Goal: Task Accomplishment & Management: Complete application form

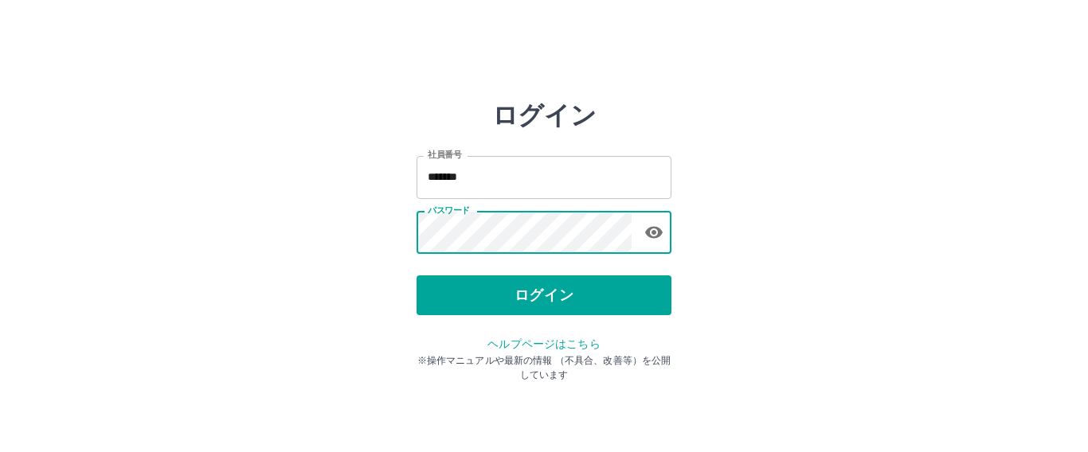
drag, startPoint x: 525, startPoint y: 288, endPoint x: 512, endPoint y: 271, distance: 21.7
click at [522, 286] on button "ログイン" at bounding box center [543, 296] width 255 height 40
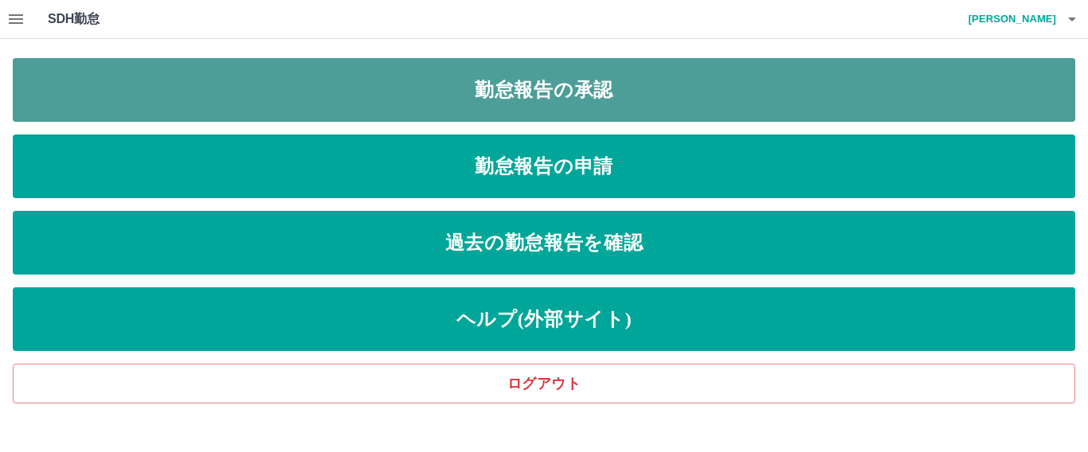
click at [485, 82] on link "勤怠報告の承認" at bounding box center [544, 90] width 1062 height 64
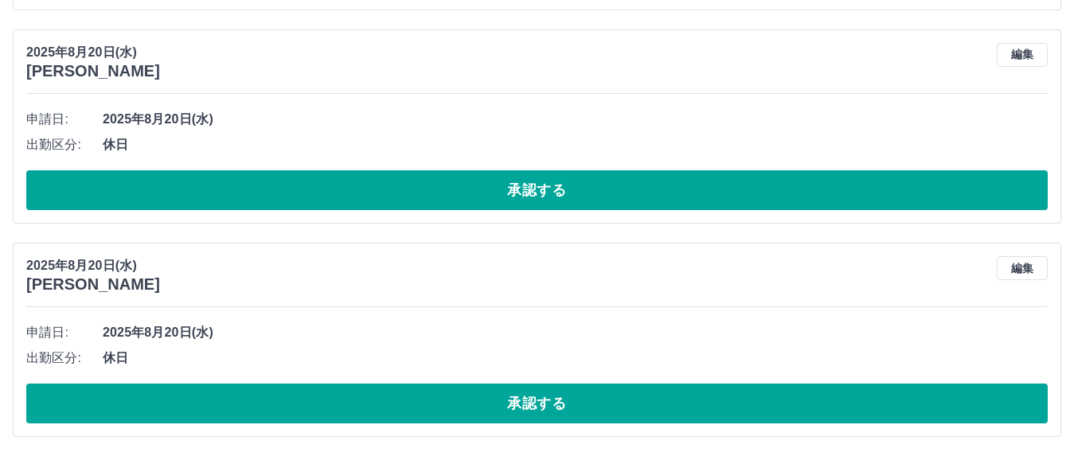
scroll to position [3922, 0]
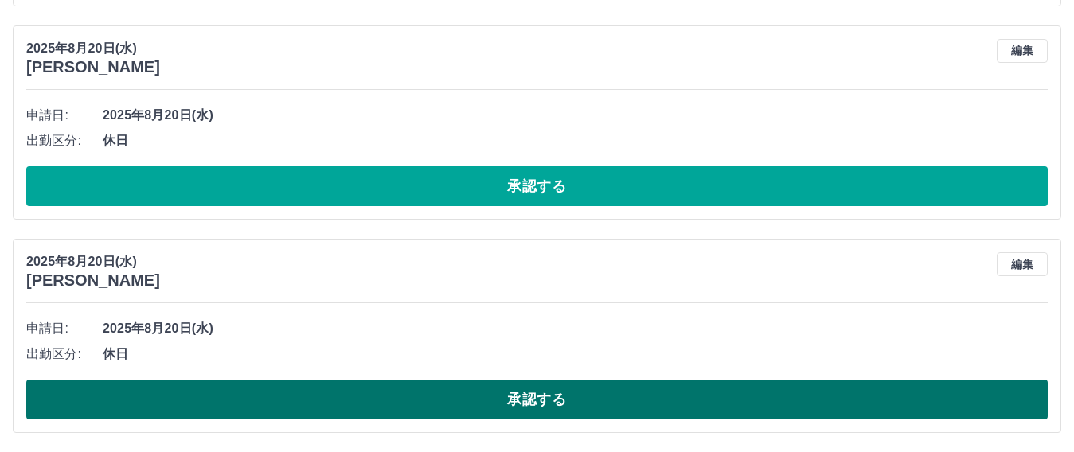
click at [309, 392] on button "承認する" at bounding box center [537, 400] width 1022 height 40
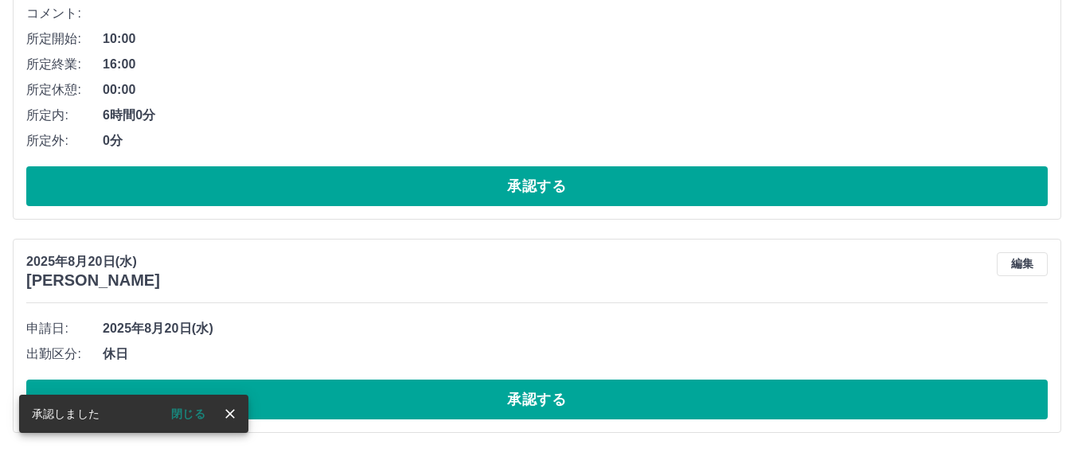
scroll to position [3708, 0]
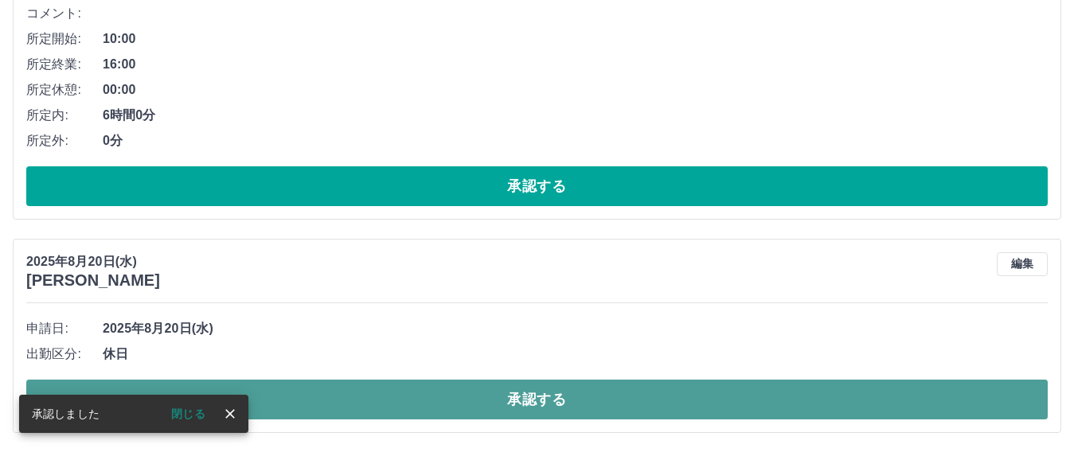
click at [312, 408] on button "承認する" at bounding box center [537, 400] width 1022 height 40
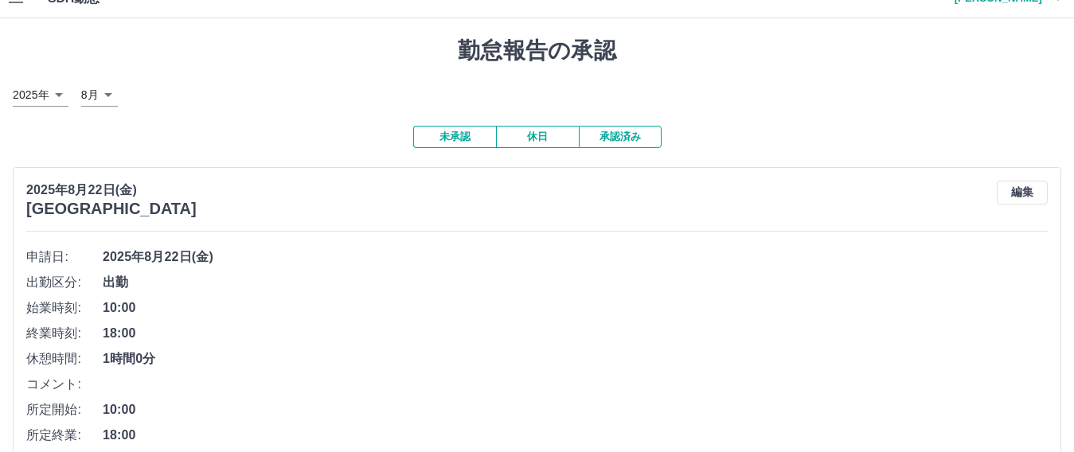
scroll to position [0, 0]
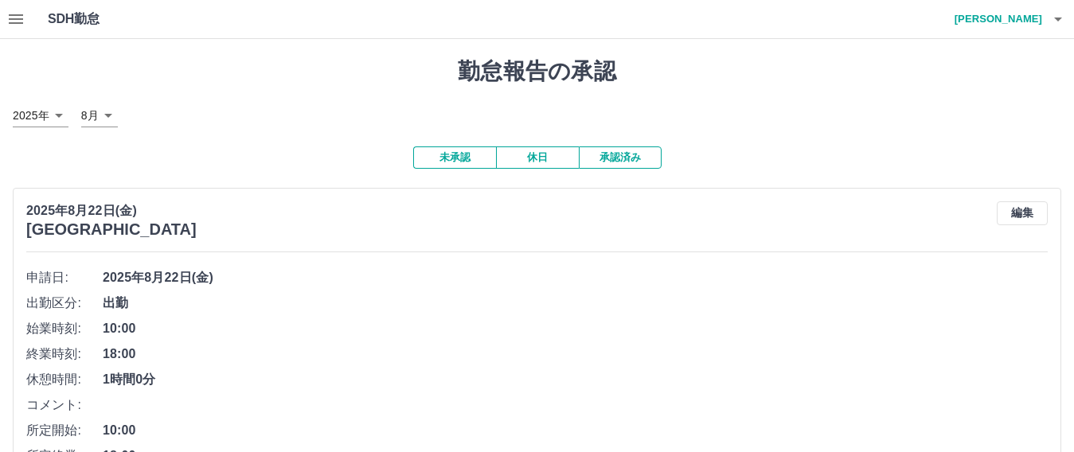
click at [25, 25] on icon "button" at bounding box center [15, 19] width 19 height 19
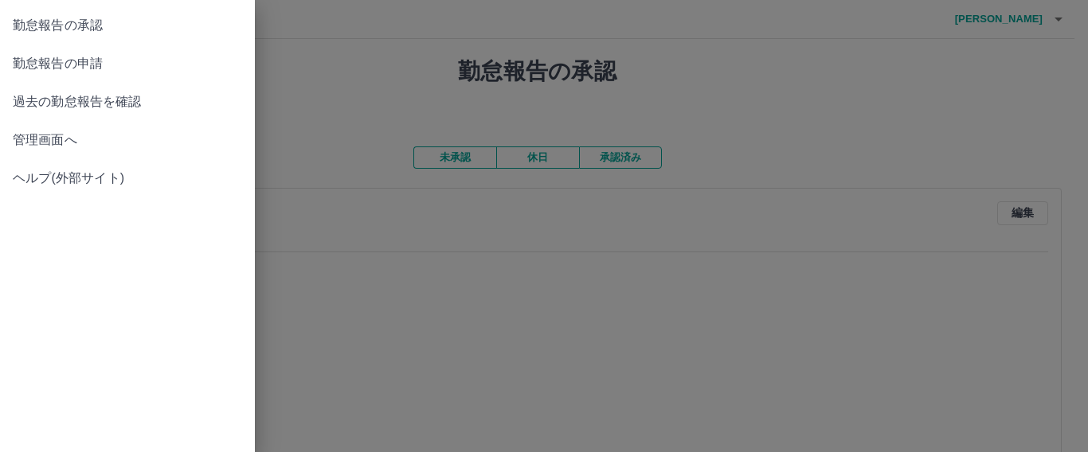
click at [106, 137] on span "管理画面へ" at bounding box center [127, 140] width 229 height 19
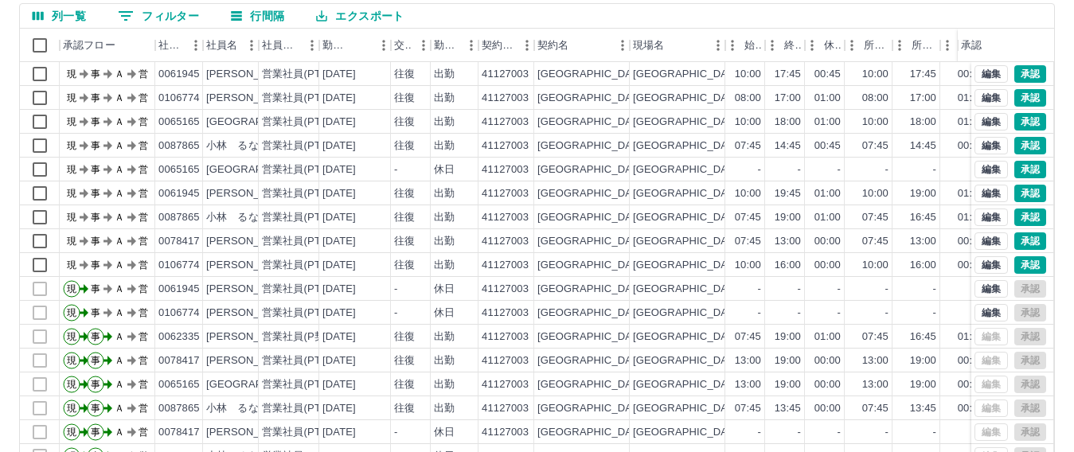
scroll to position [61, 0]
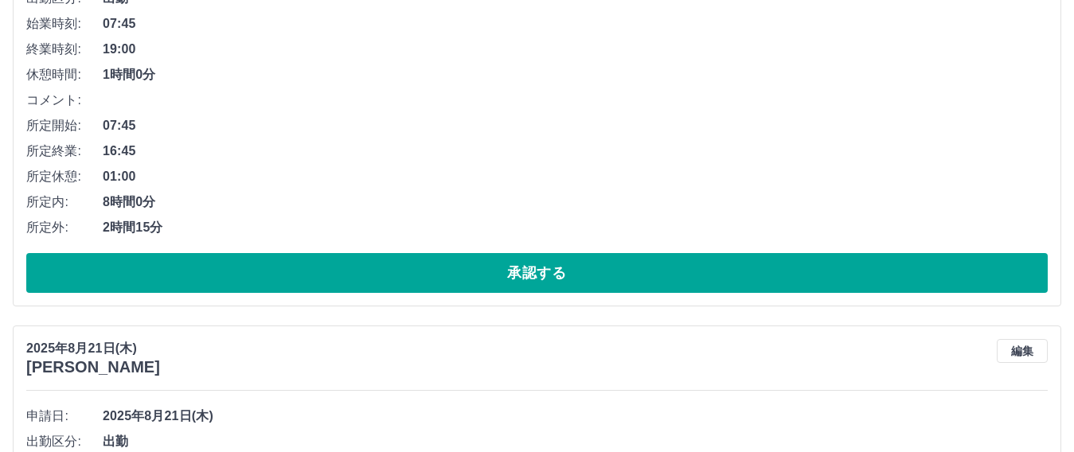
scroll to position [3097, 0]
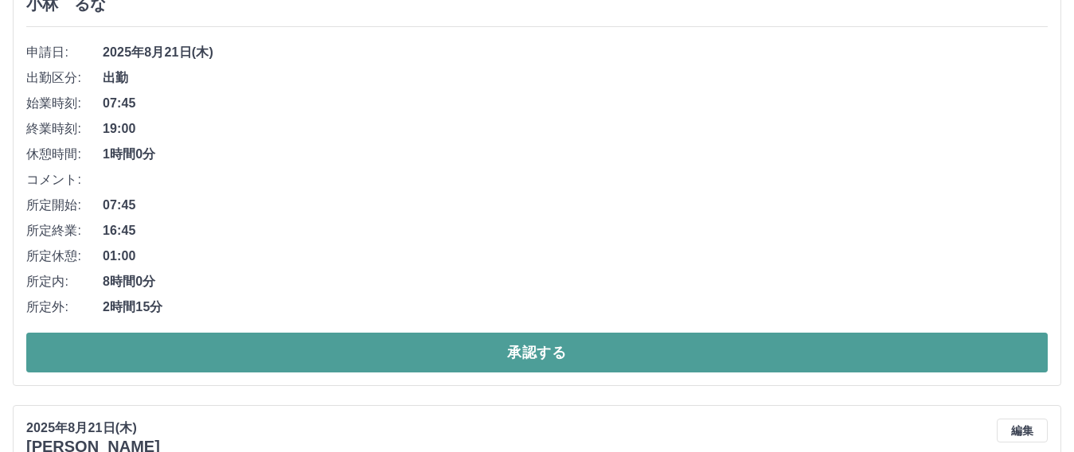
click at [299, 335] on button "承認する" at bounding box center [537, 353] width 1022 height 40
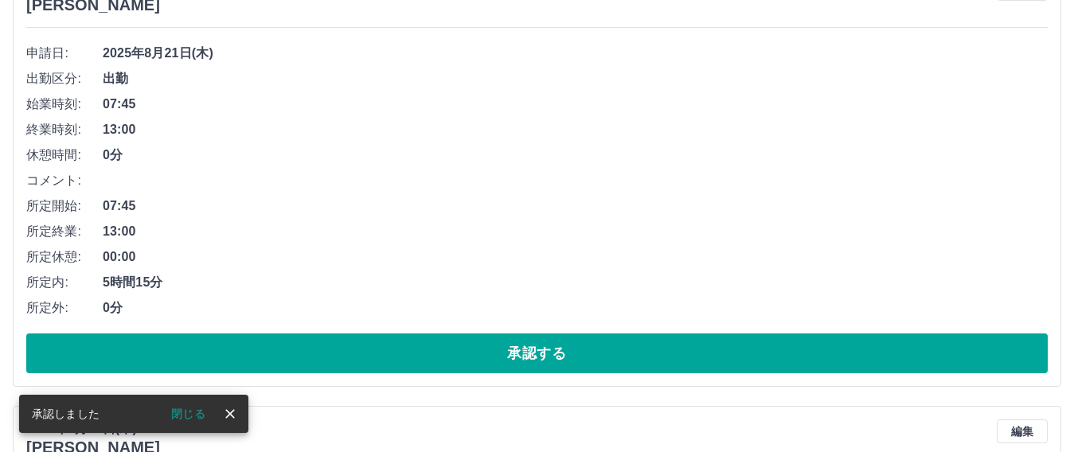
scroll to position [2574, 0]
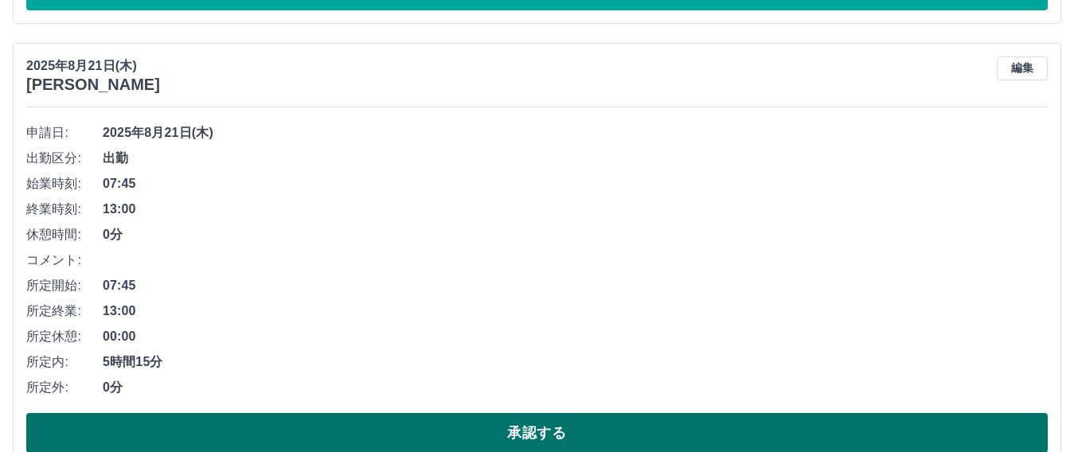
click at [371, 420] on button "承認する" at bounding box center [537, 433] width 1022 height 40
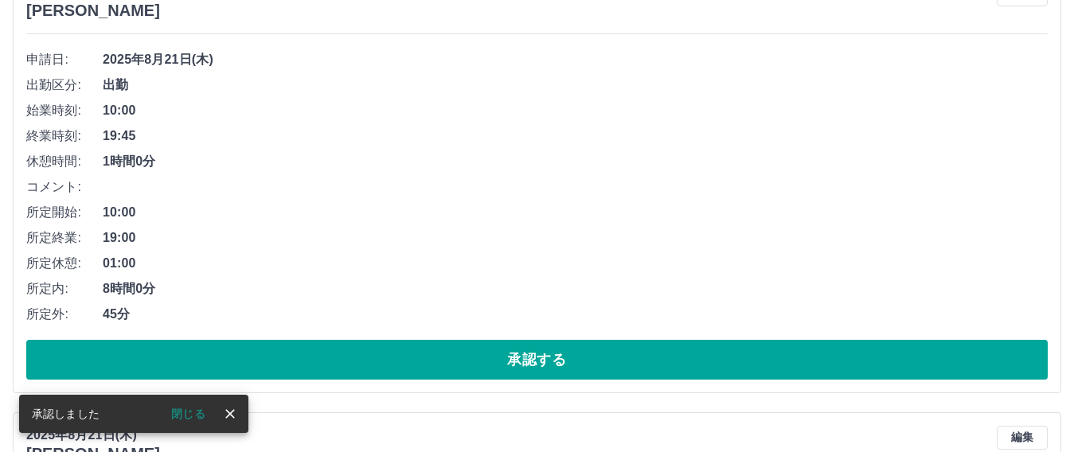
scroll to position [2175, 0]
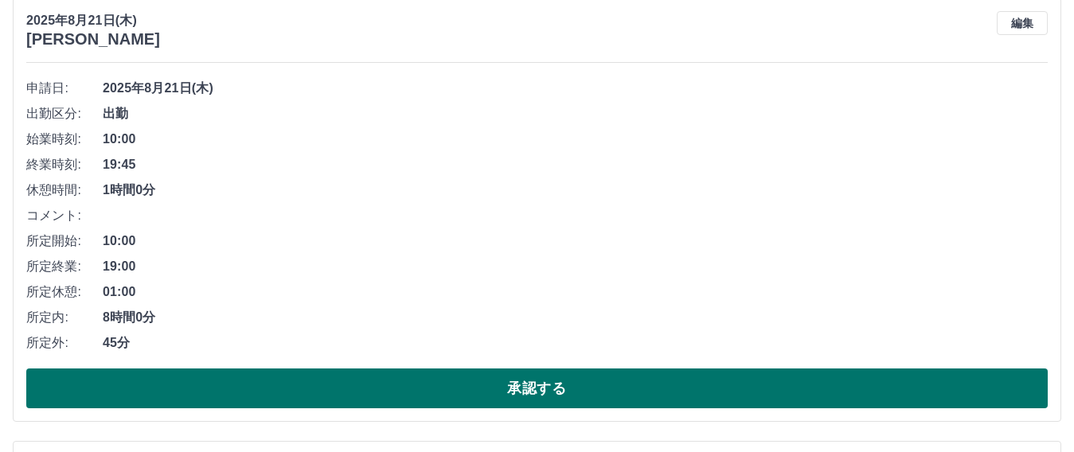
click at [367, 390] on button "承認する" at bounding box center [537, 389] width 1022 height 40
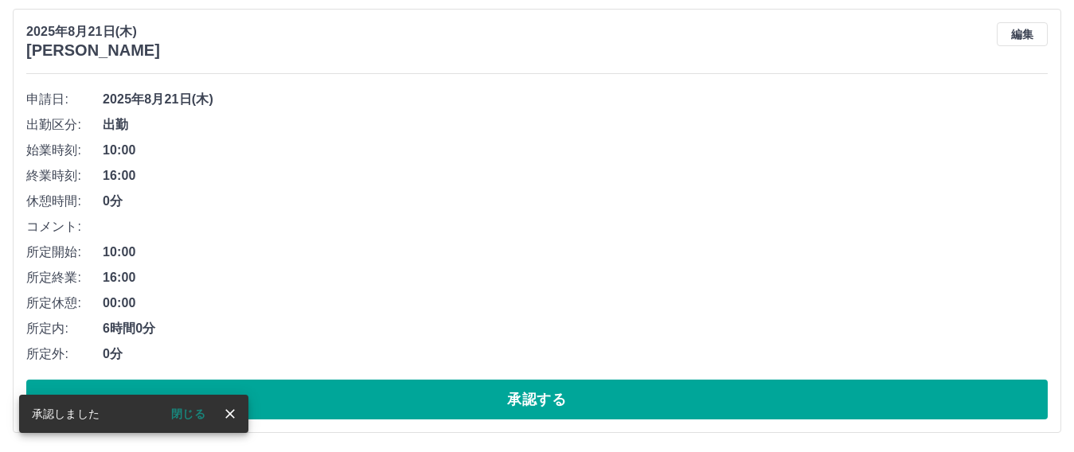
scroll to position [1732, 0]
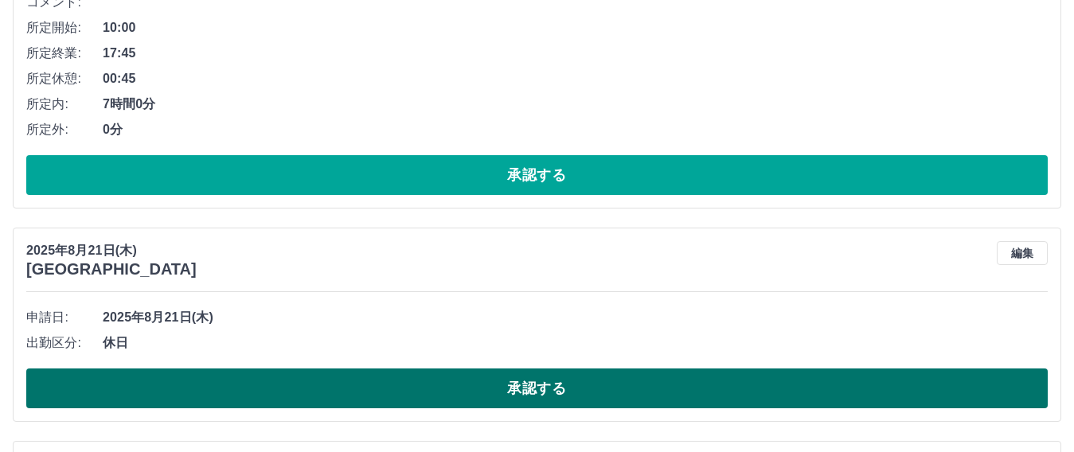
click at [374, 396] on button "承認する" at bounding box center [537, 389] width 1022 height 40
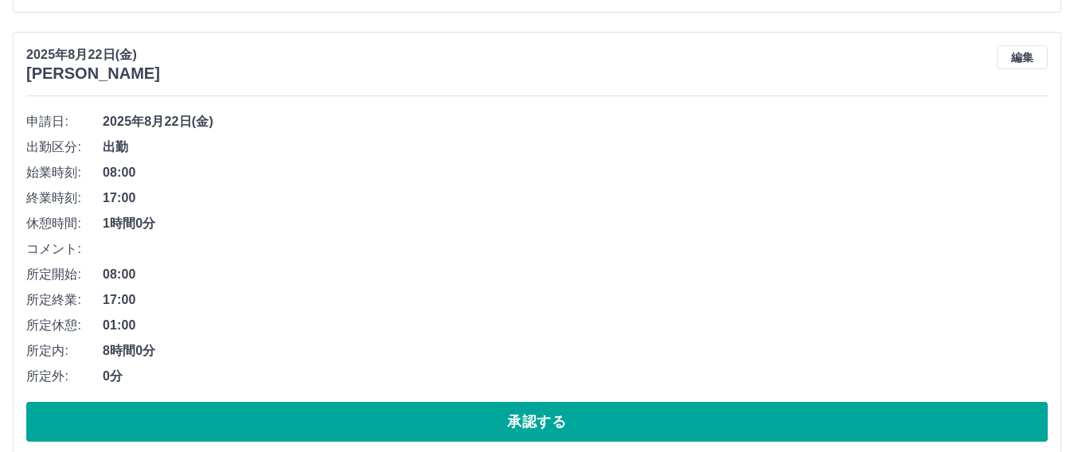
scroll to position [617, 0]
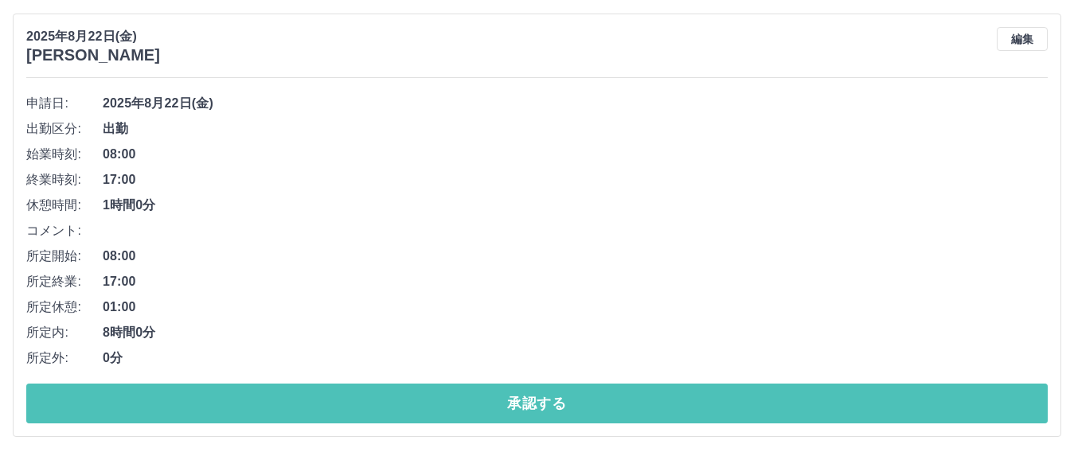
click at [264, 397] on button "承認する" at bounding box center [537, 404] width 1022 height 40
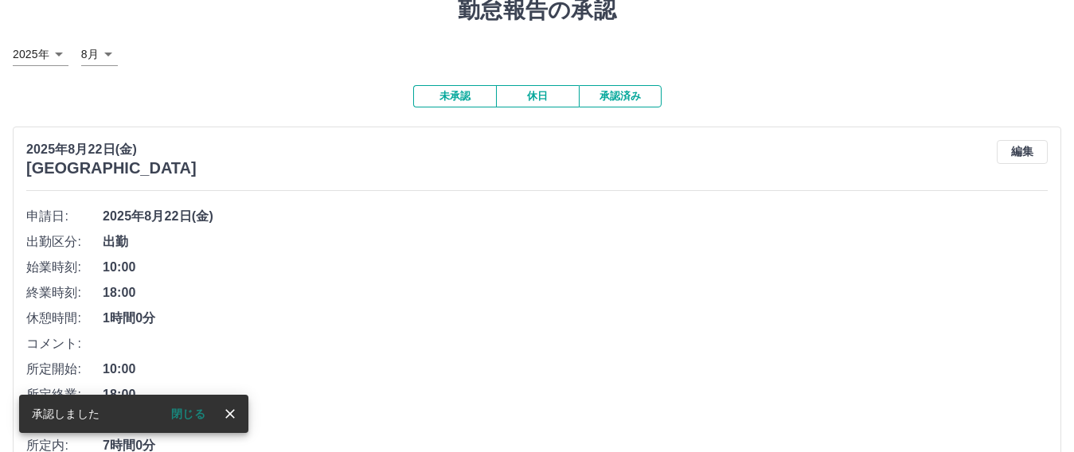
scroll to position [60, 0]
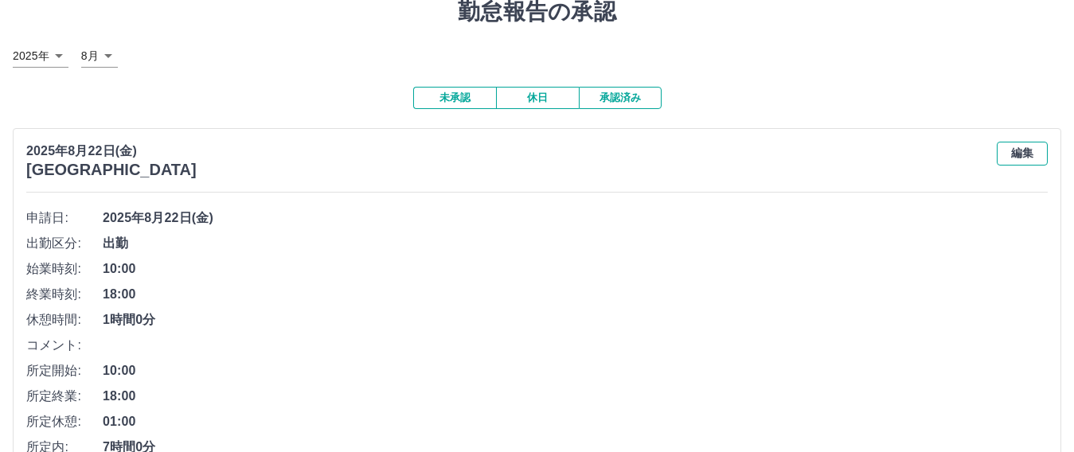
click at [1030, 156] on button "編集" at bounding box center [1022, 154] width 51 height 24
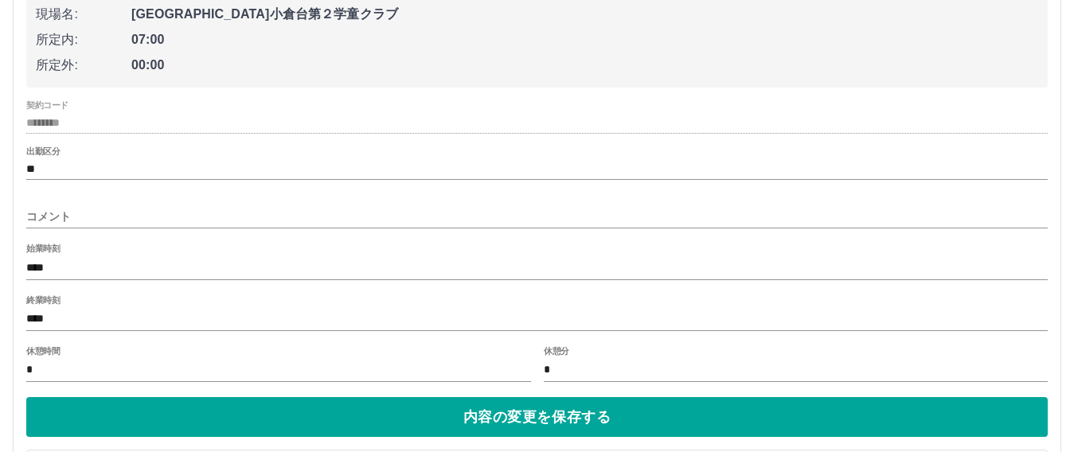
scroll to position [378, 0]
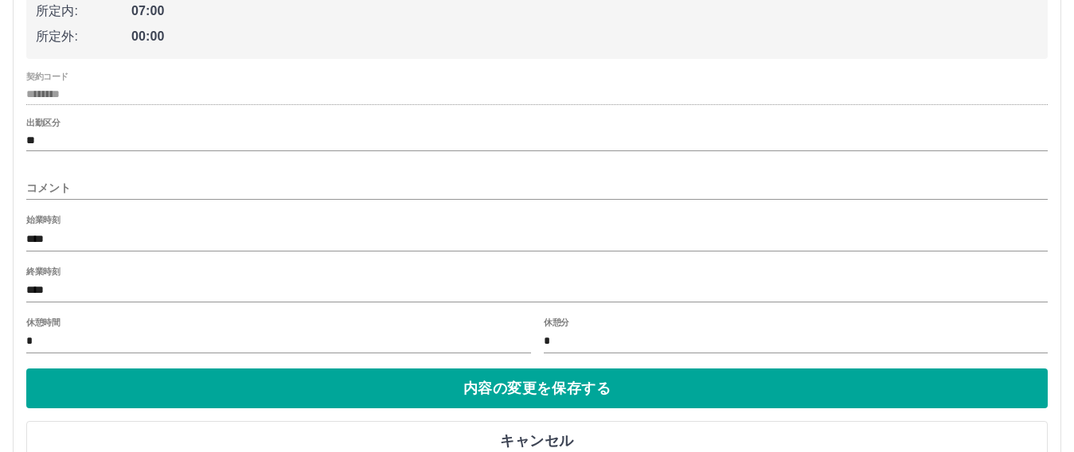
click at [93, 291] on input "****" at bounding box center [537, 290] width 1022 height 23
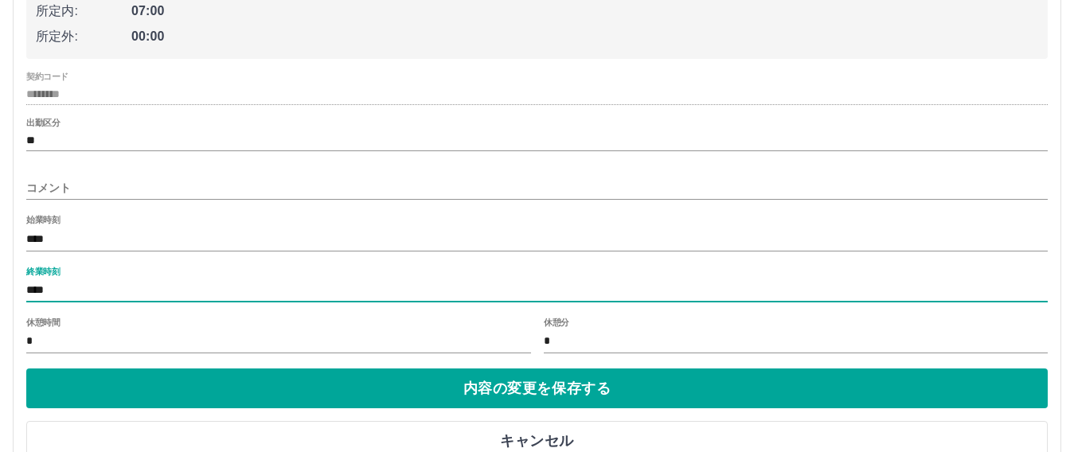
type input "****"
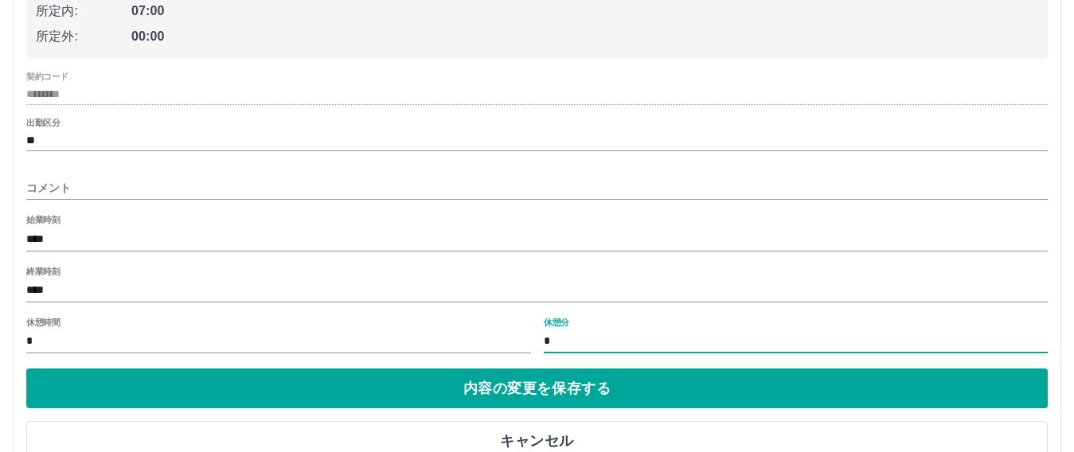
click at [606, 342] on input "*" at bounding box center [796, 341] width 505 height 23
type input "**"
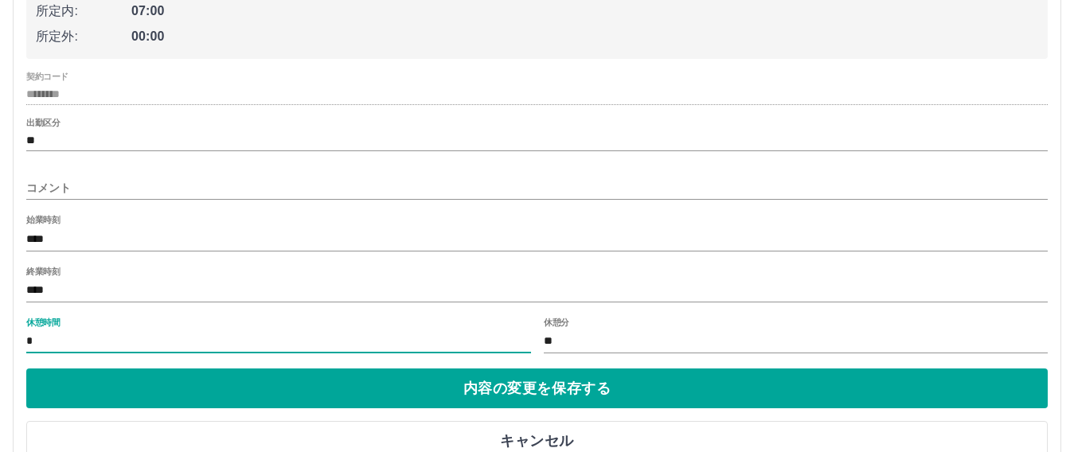
click at [455, 342] on input "*" at bounding box center [278, 341] width 505 height 23
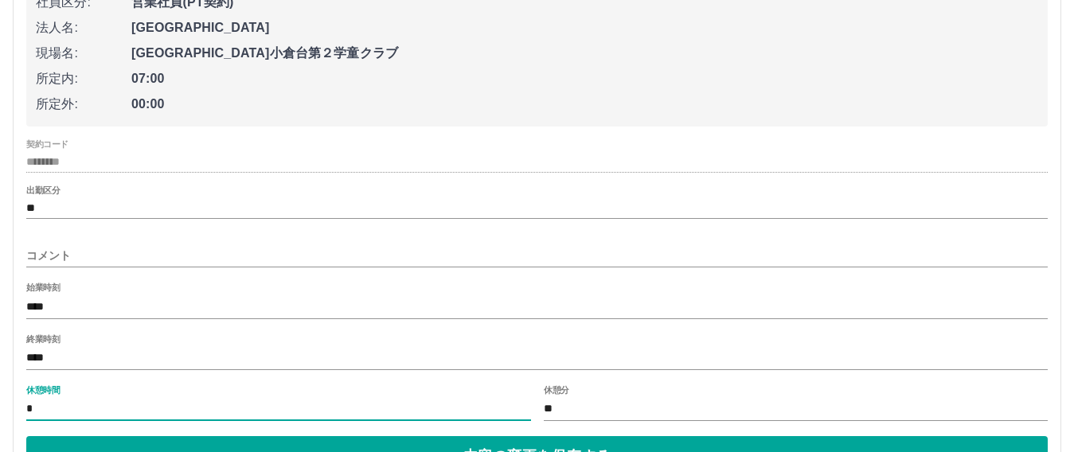
scroll to position [458, 0]
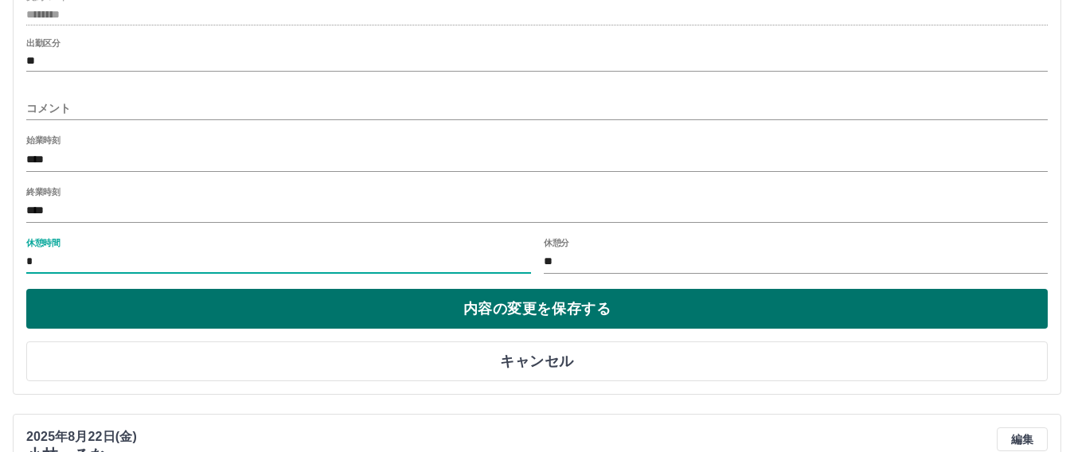
type input "*"
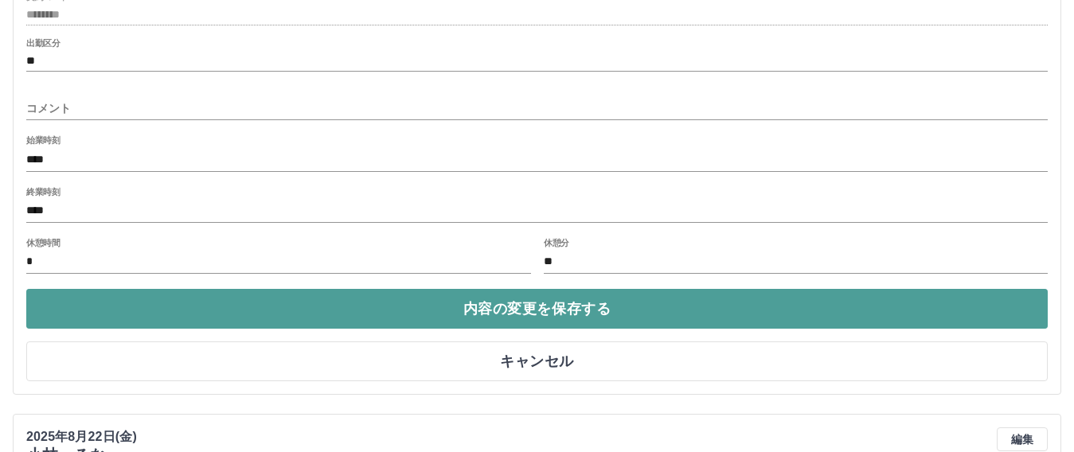
click at [459, 306] on button "内容の変更を保存する" at bounding box center [537, 309] width 1022 height 40
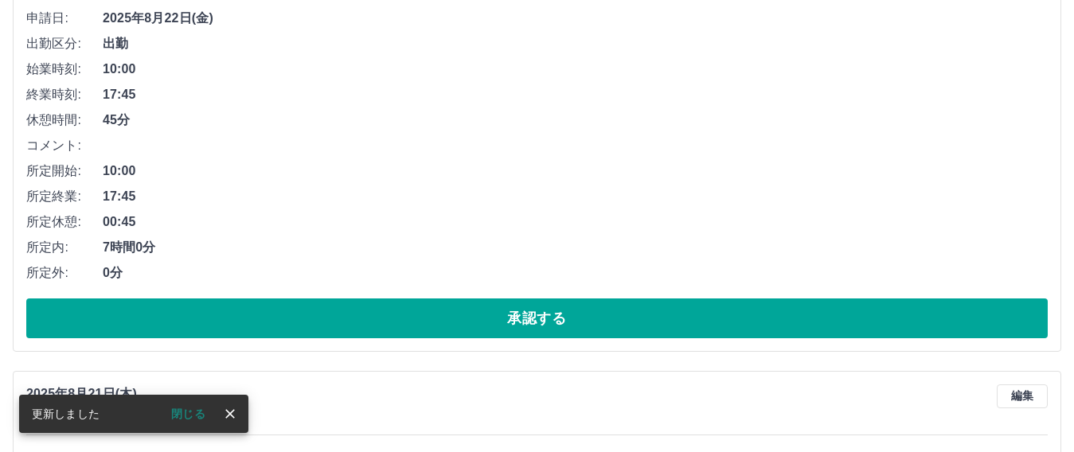
scroll to position [1174, 0]
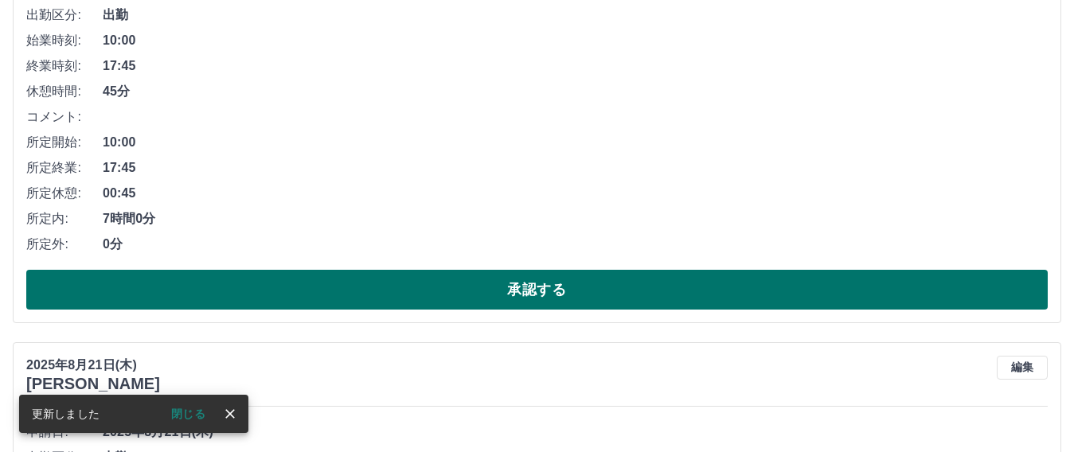
click at [382, 284] on button "承認する" at bounding box center [537, 290] width 1022 height 40
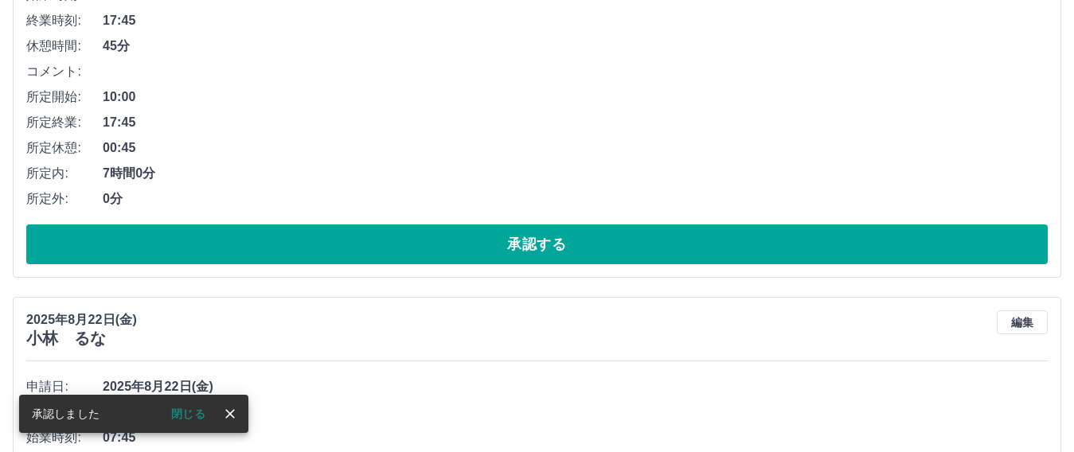
scroll to position [333, 0]
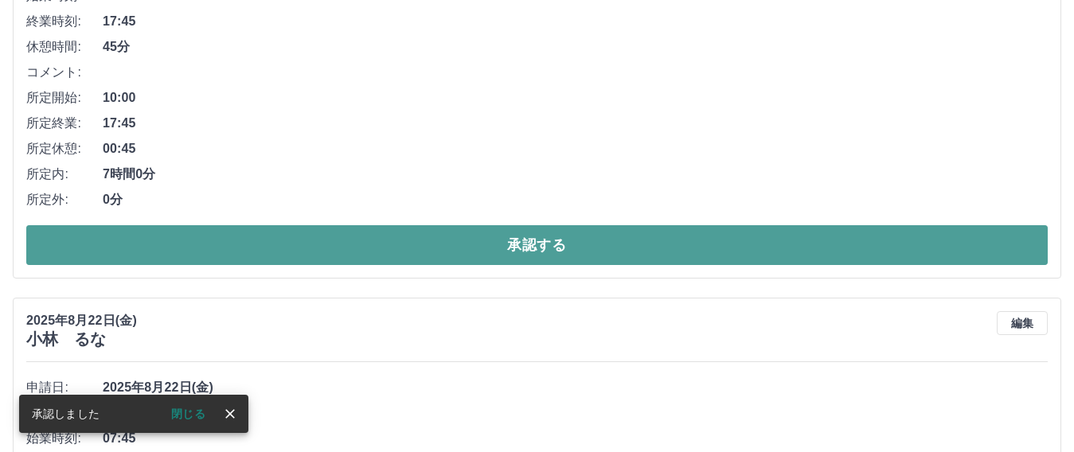
click at [389, 233] on button "承認する" at bounding box center [537, 245] width 1022 height 40
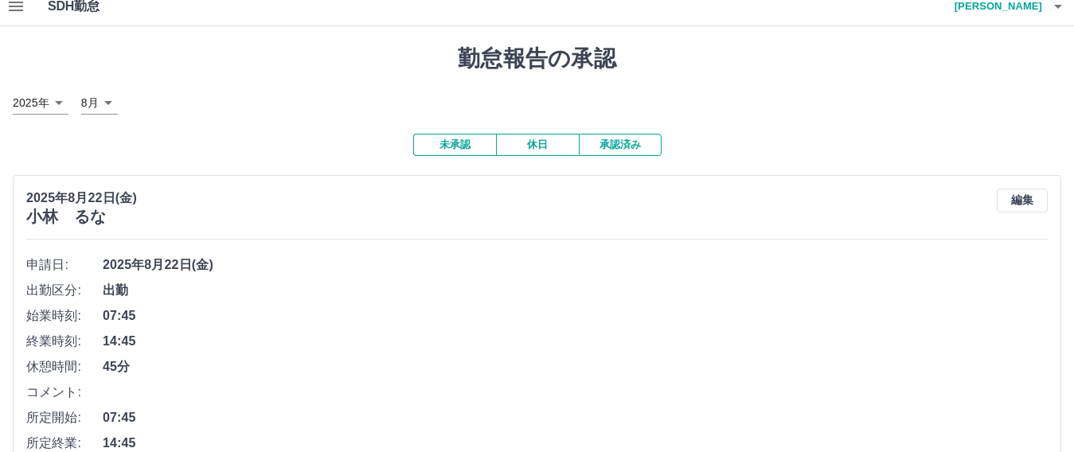
scroll to position [0, 0]
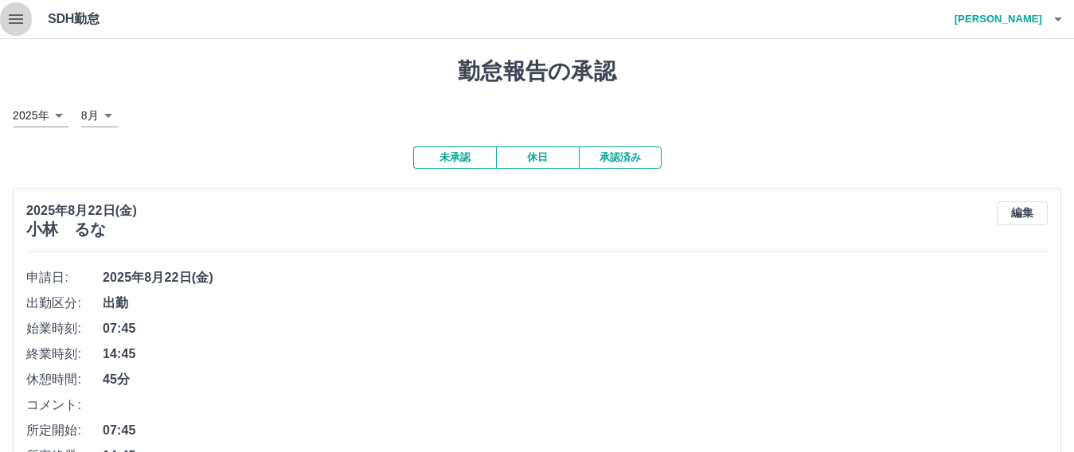
click at [13, 6] on button "button" at bounding box center [16, 19] width 32 height 38
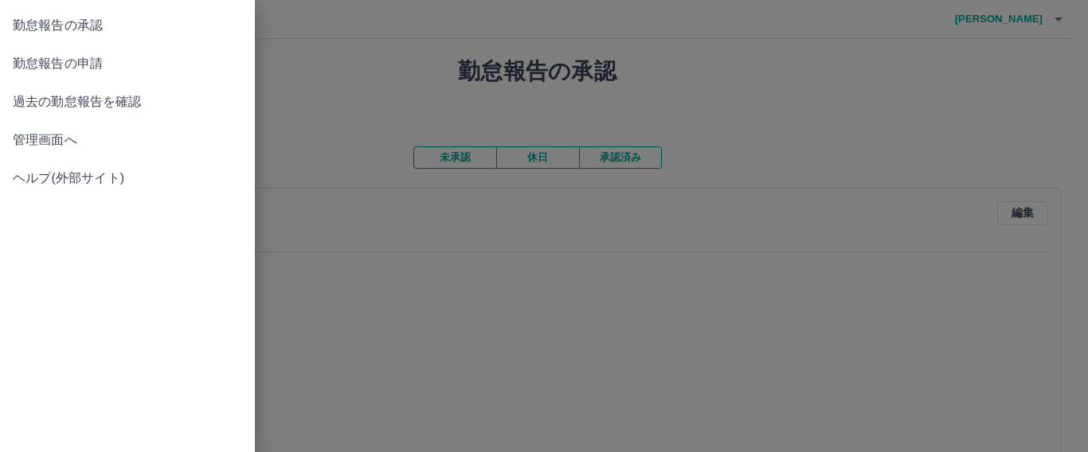
click at [43, 134] on span "管理画面へ" at bounding box center [127, 140] width 229 height 19
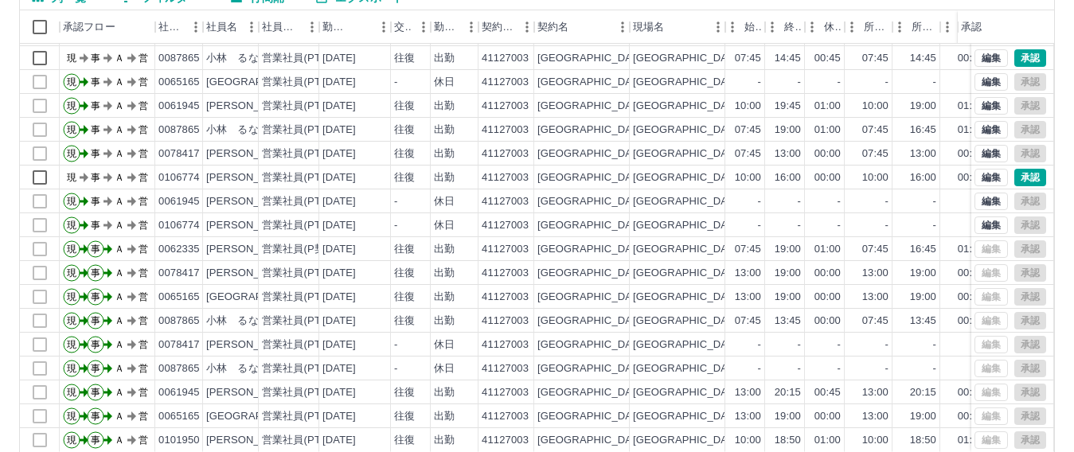
scroll to position [221, 0]
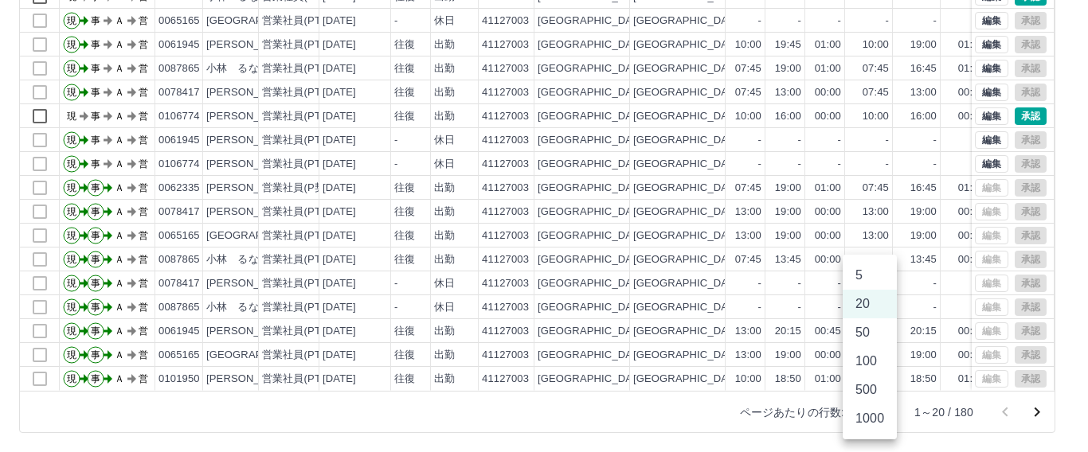
click at [870, 422] on body "SDH勤怠 福[PERSON_NAME] 勤務実績承認 前月 [DATE] 次月 今月 月選択 承認モード 削除モード 一括承認 列一覧 0 フィルター 行間…" at bounding box center [544, 115] width 1088 height 673
click at [870, 423] on li "1000" at bounding box center [869, 419] width 54 height 29
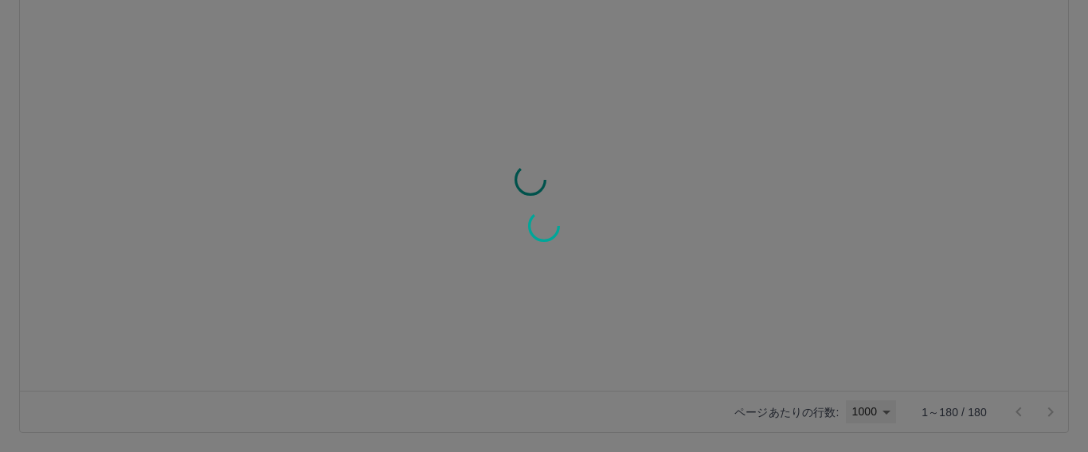
type input "****"
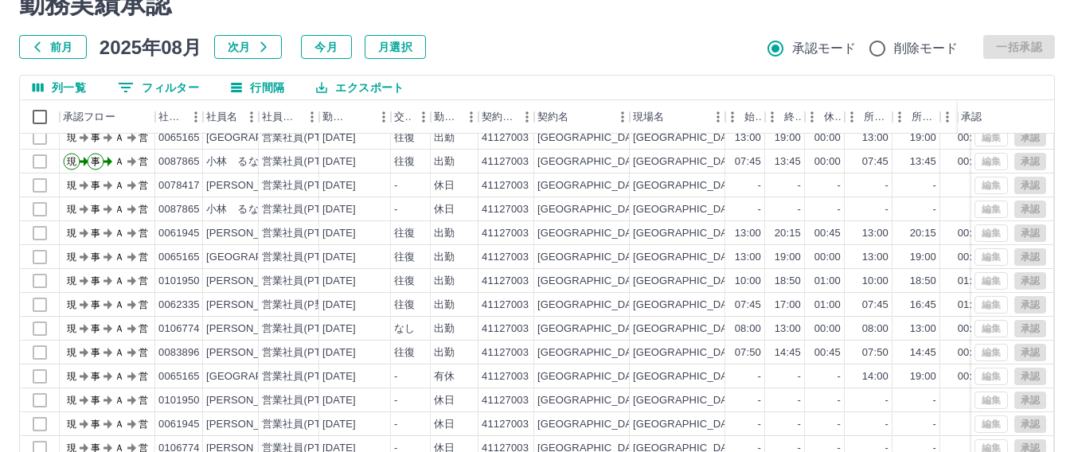
scroll to position [0, 0]
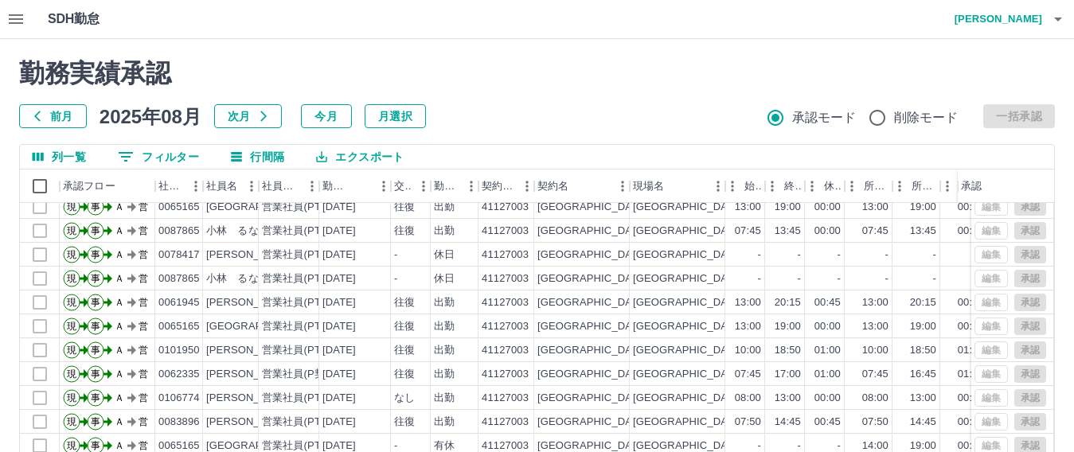
click at [13, 17] on icon "button" at bounding box center [15, 19] width 19 height 19
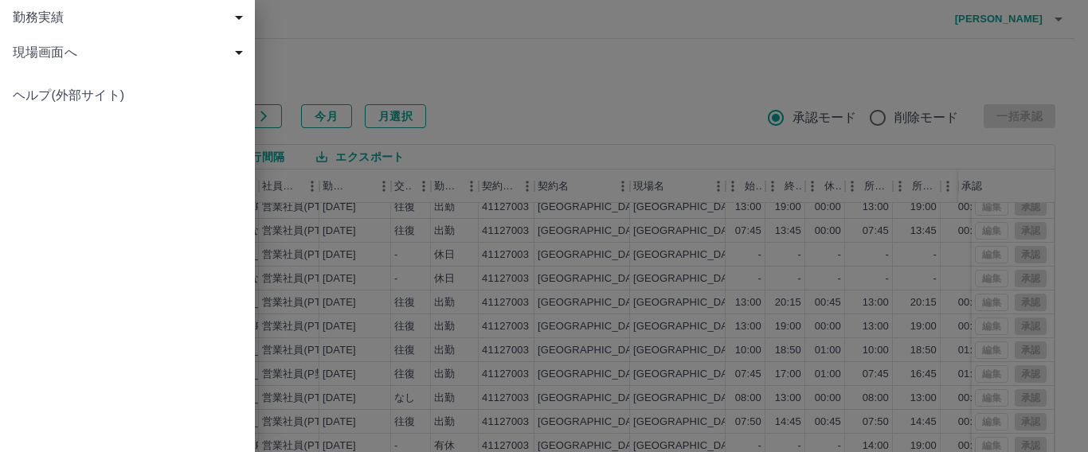
click at [84, 19] on span "勤務実績" at bounding box center [131, 17] width 236 height 19
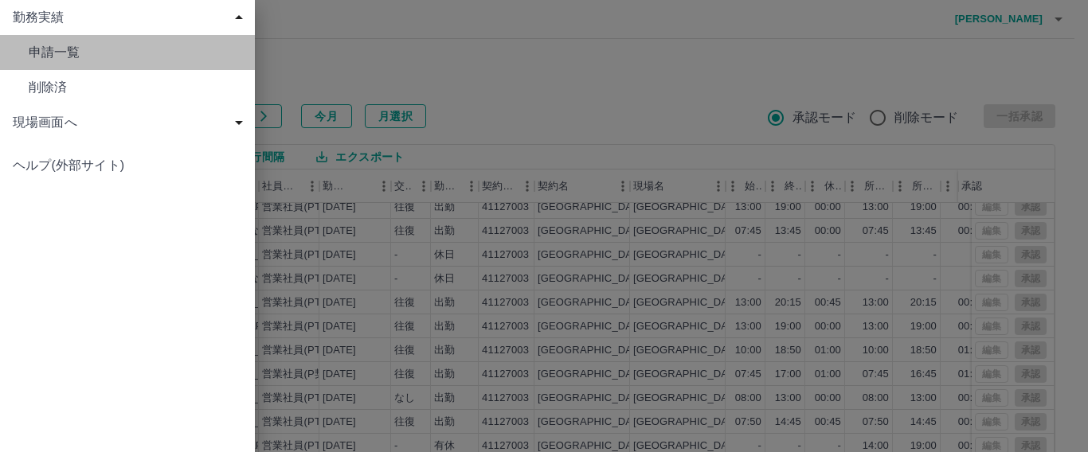
click at [95, 54] on span "申請一覧" at bounding box center [135, 52] width 213 height 19
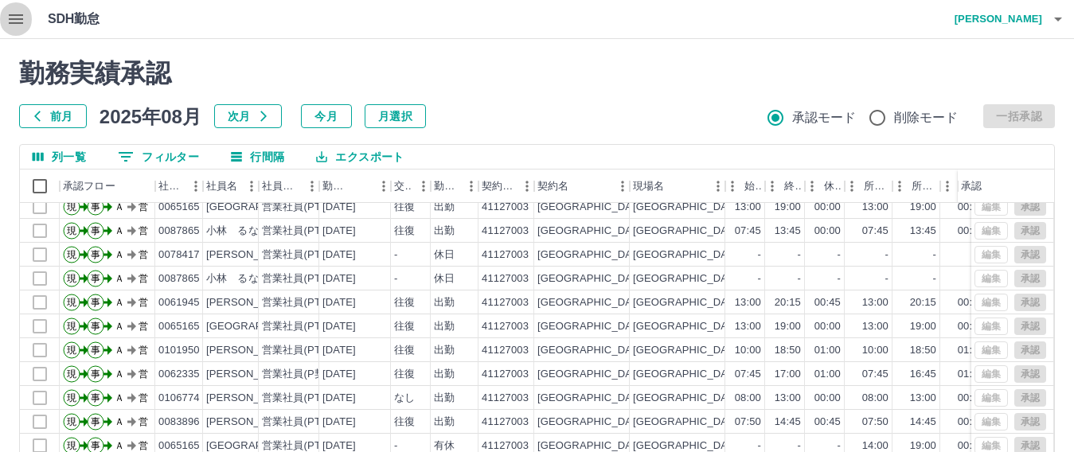
click at [20, 14] on icon "button" at bounding box center [16, 19] width 14 height 10
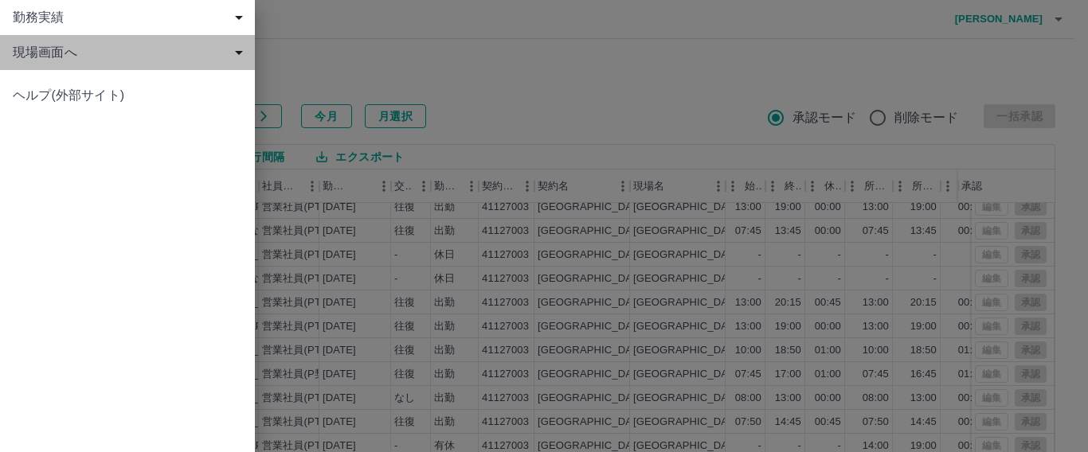
click at [48, 53] on span "現場画面へ" at bounding box center [131, 52] width 236 height 19
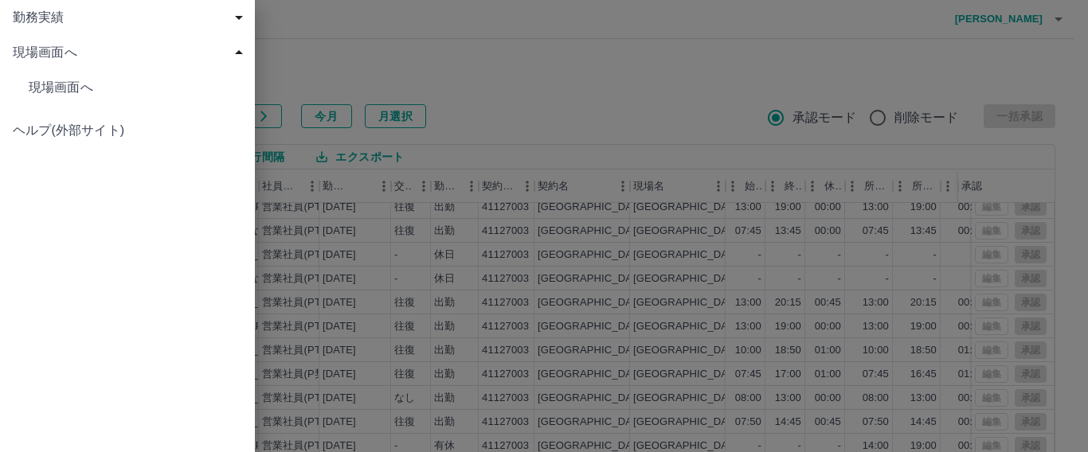
click at [66, 84] on span "現場画面へ" at bounding box center [135, 87] width 213 height 19
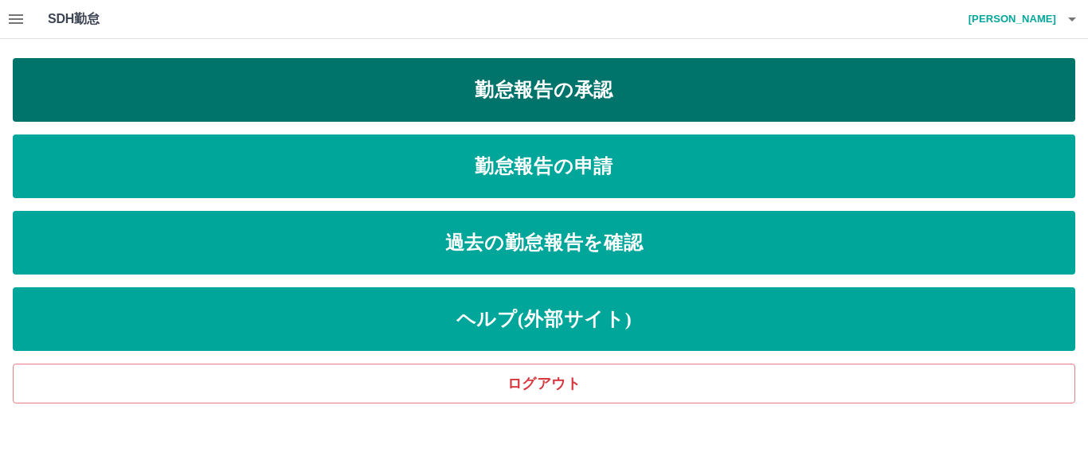
click at [459, 92] on link "勤怠報告の承認" at bounding box center [544, 90] width 1062 height 64
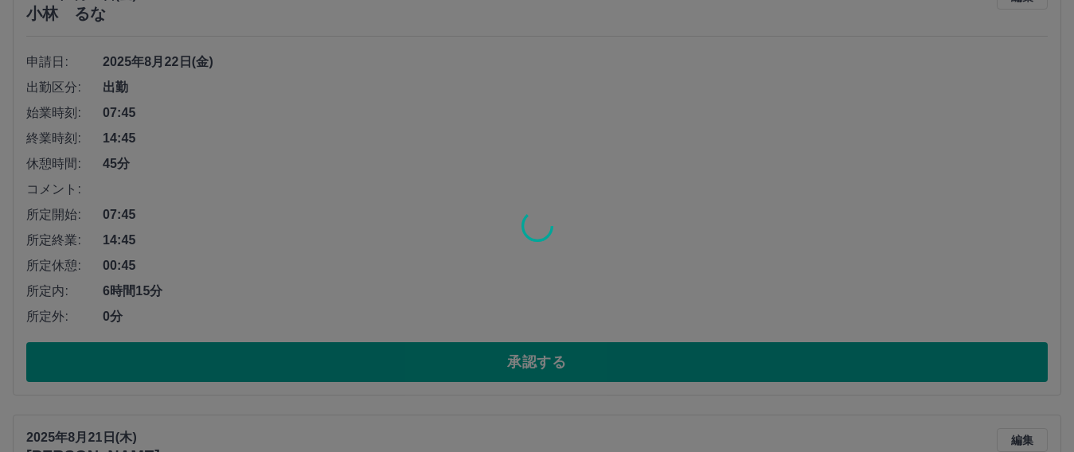
scroll to position [239, 0]
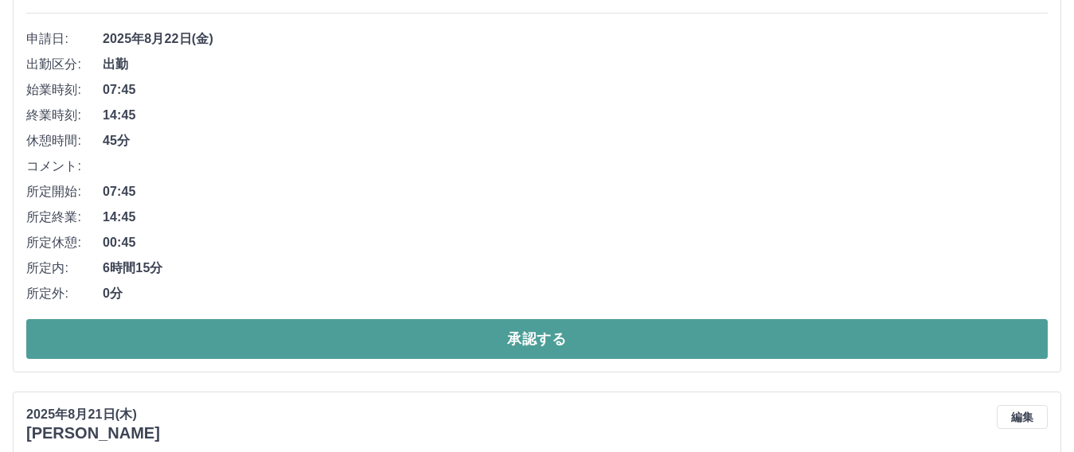
click at [259, 339] on button "承認する" at bounding box center [537, 339] width 1022 height 40
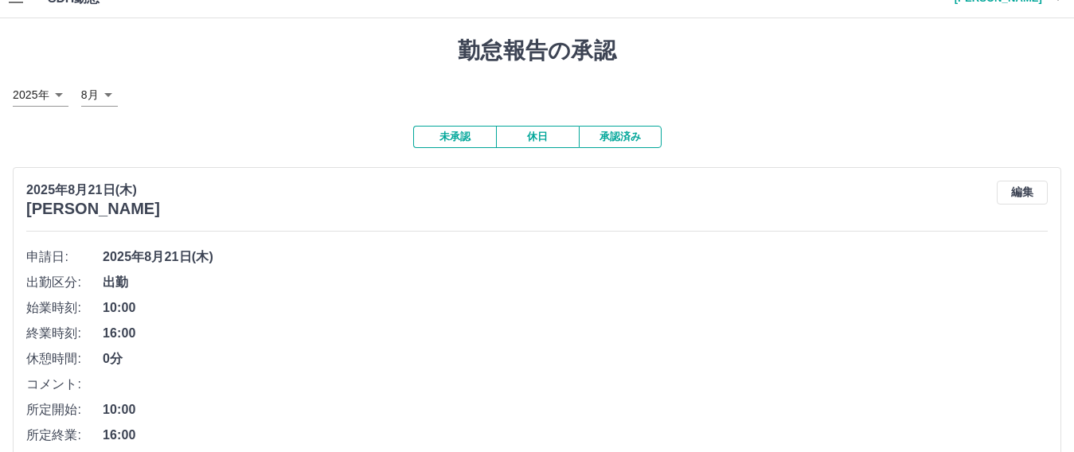
scroll to position [0, 0]
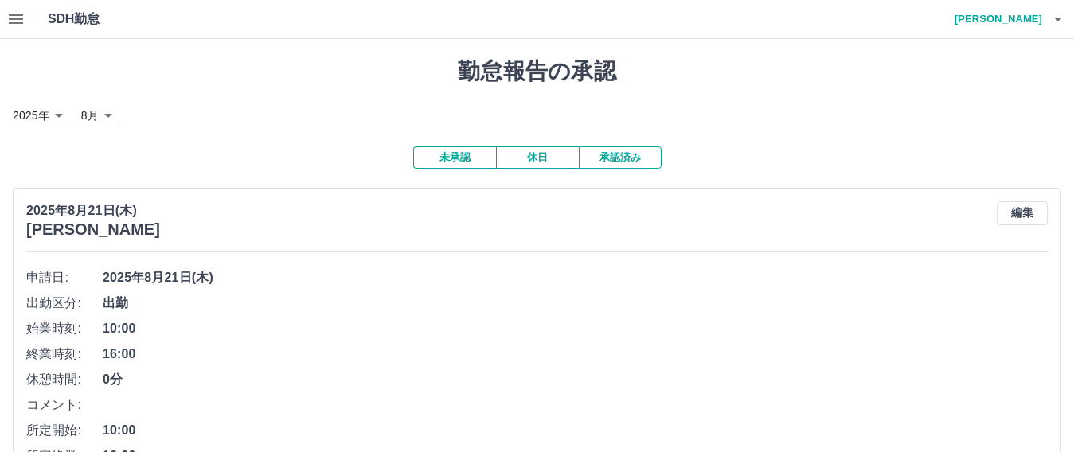
click at [14, 19] on icon "button" at bounding box center [16, 19] width 14 height 10
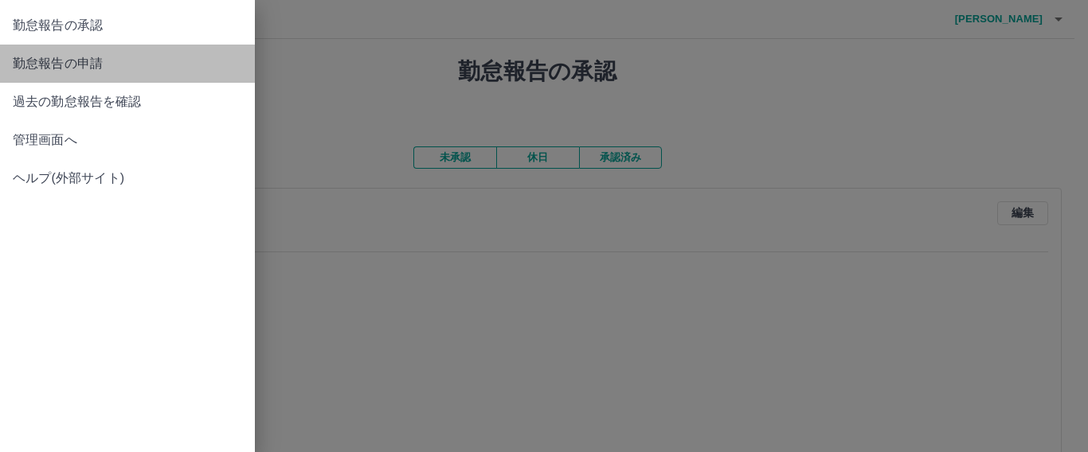
click at [104, 53] on link "勤怠報告の申請" at bounding box center [127, 64] width 255 height 38
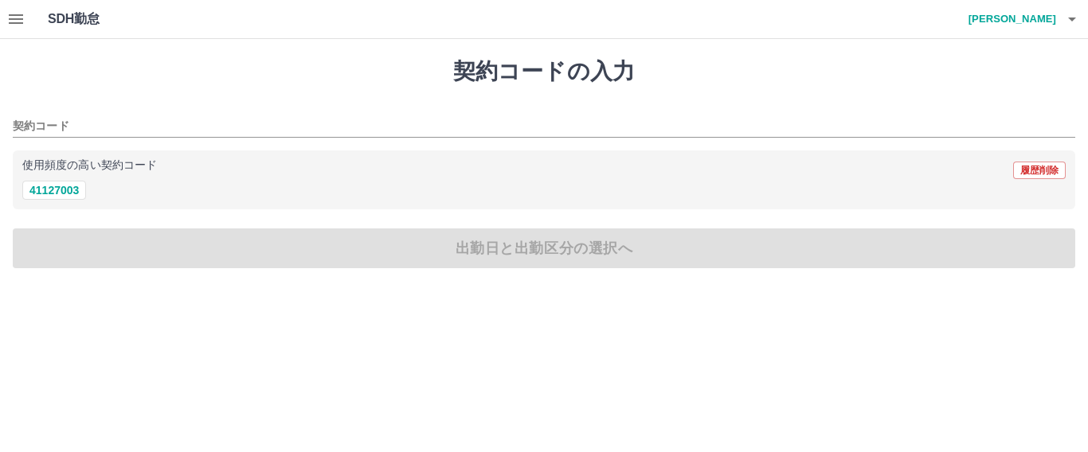
click at [8, 25] on icon "button" at bounding box center [15, 19] width 19 height 19
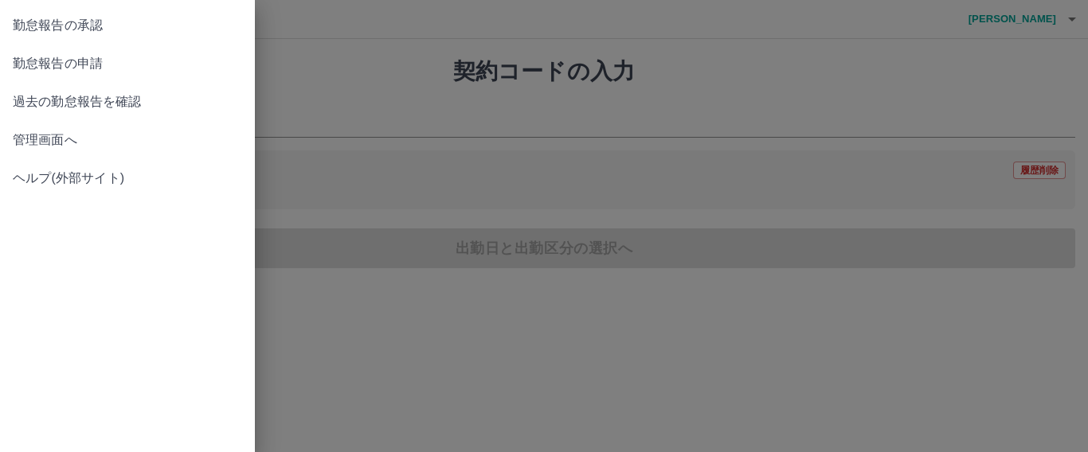
click at [52, 104] on span "過去の勤怠報告を確認" at bounding box center [127, 101] width 229 height 19
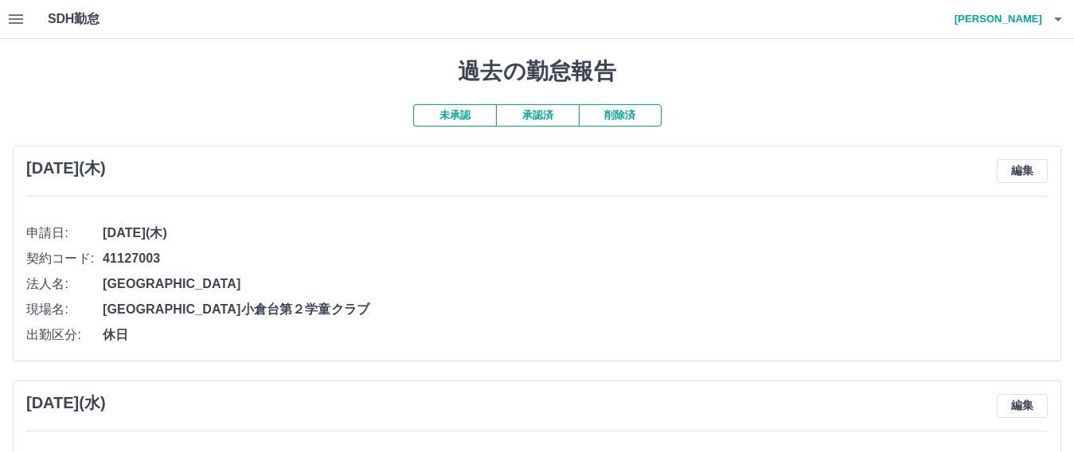
click at [545, 115] on button "承認済" at bounding box center [537, 115] width 83 height 22
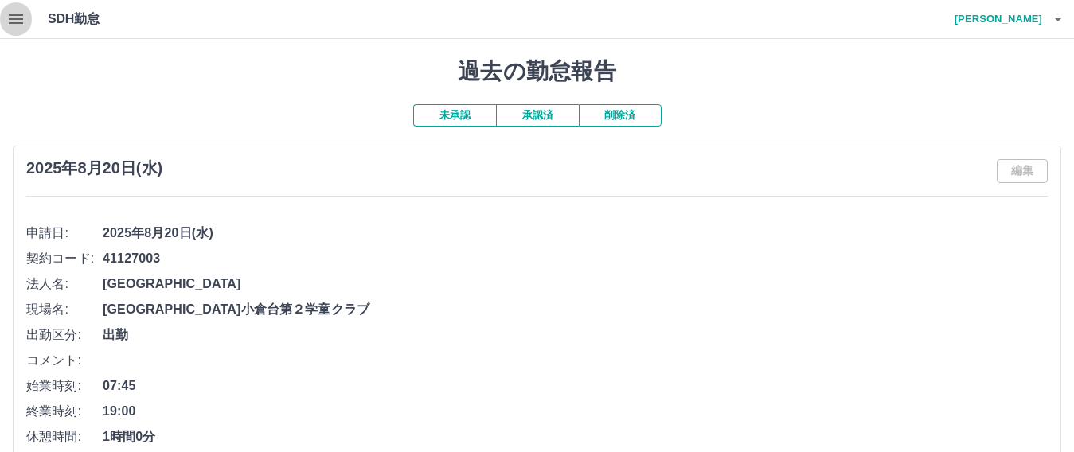
click at [2, 18] on button "button" at bounding box center [16, 19] width 32 height 38
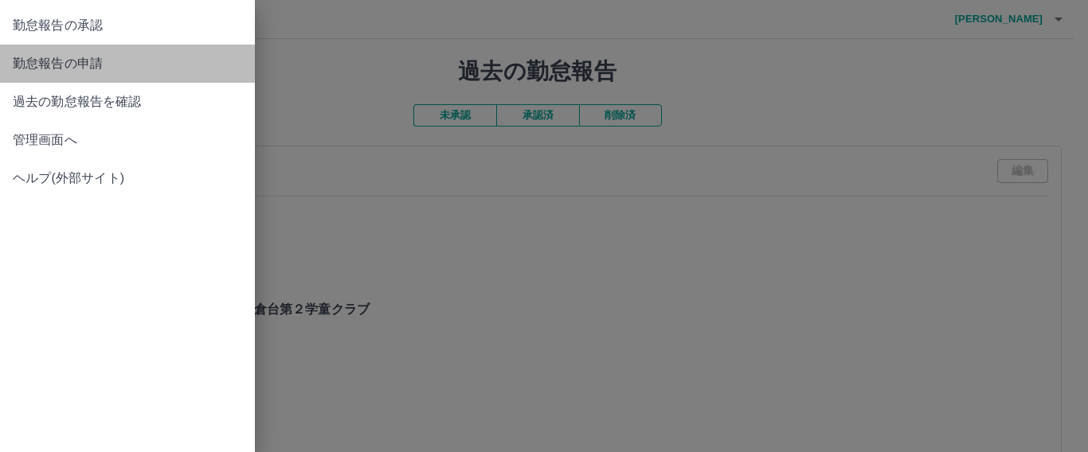
click at [76, 57] on span "勤怠報告の申請" at bounding box center [127, 63] width 229 height 19
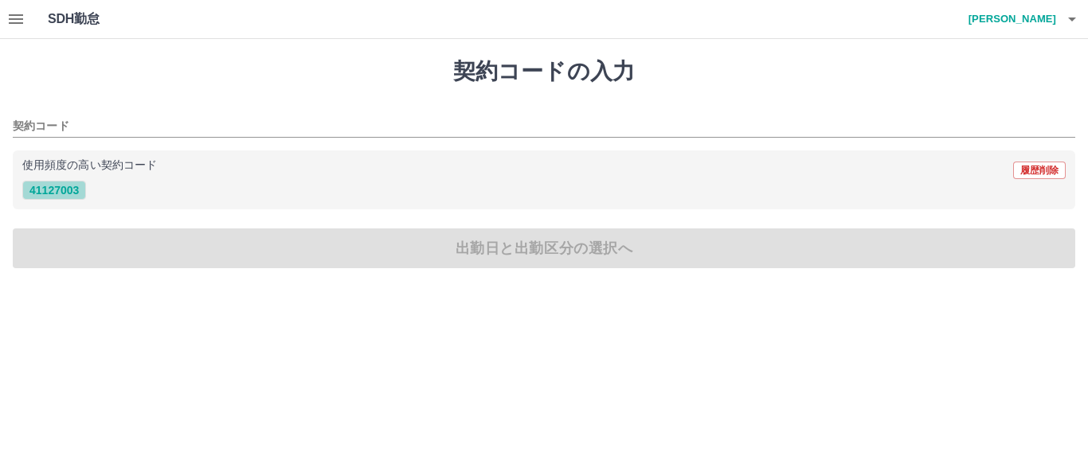
click at [28, 192] on button "41127003" at bounding box center [54, 190] width 64 height 19
type input "********"
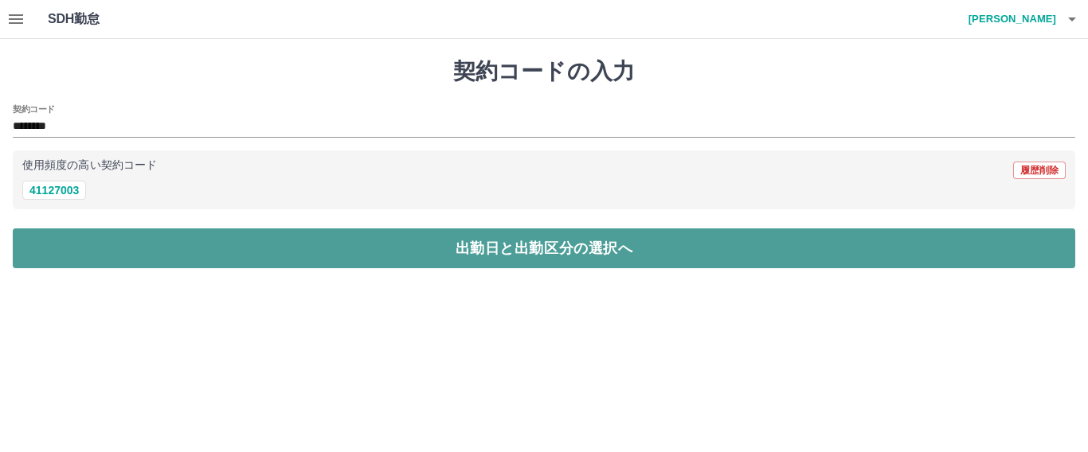
click at [62, 261] on button "出勤日と出勤区分の選択へ" at bounding box center [544, 249] width 1062 height 40
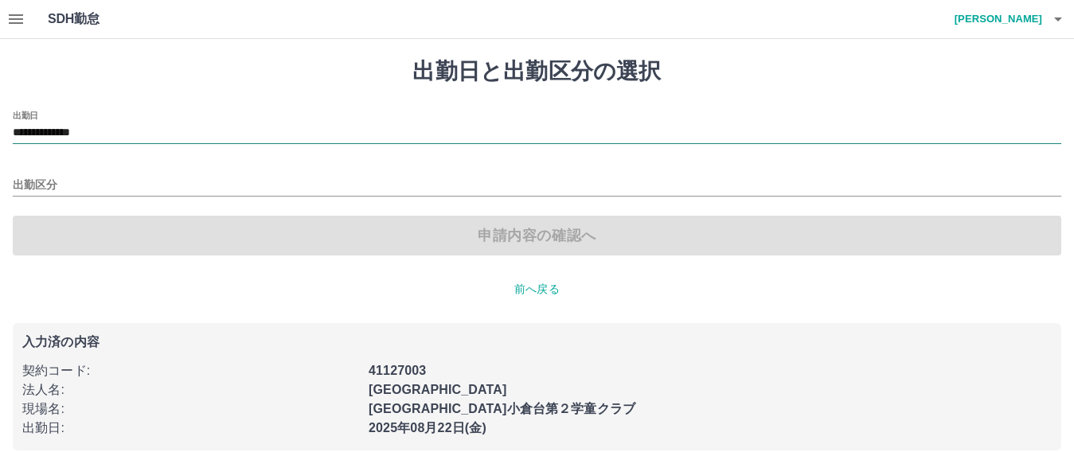
click at [71, 139] on input "**********" at bounding box center [537, 133] width 1049 height 20
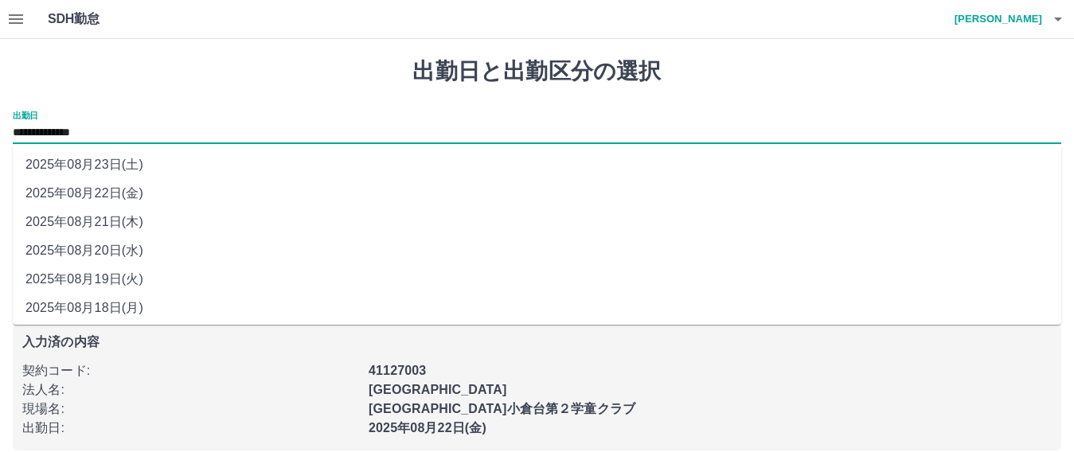
click at [89, 218] on li "2025年08月21日(木)" at bounding box center [537, 222] width 1049 height 29
type input "**********"
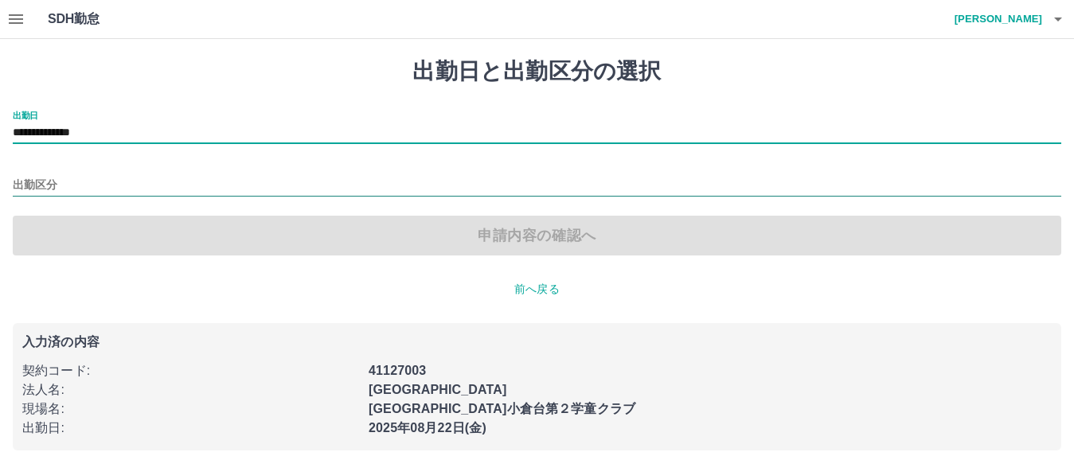
click at [56, 184] on input "出勤区分" at bounding box center [537, 186] width 1049 height 20
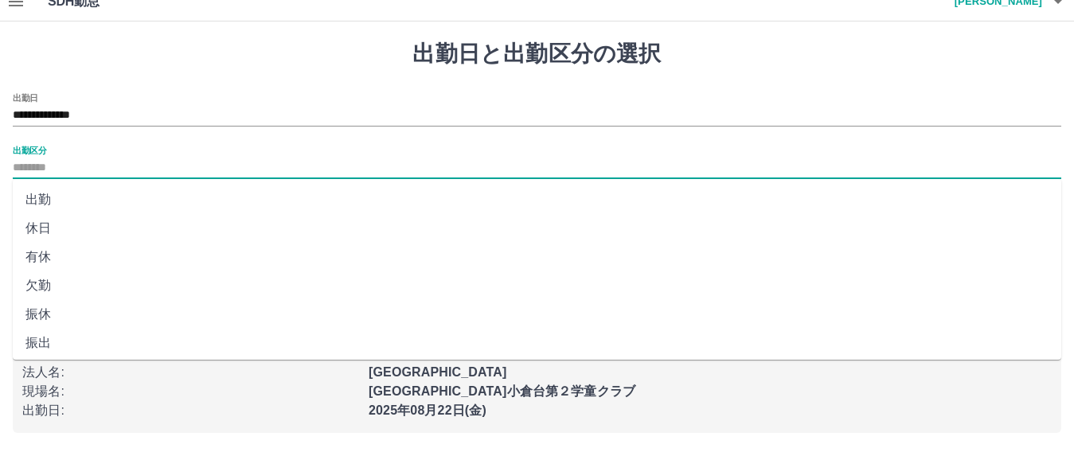
click at [61, 225] on li "休日" at bounding box center [537, 228] width 1049 height 29
type input "**"
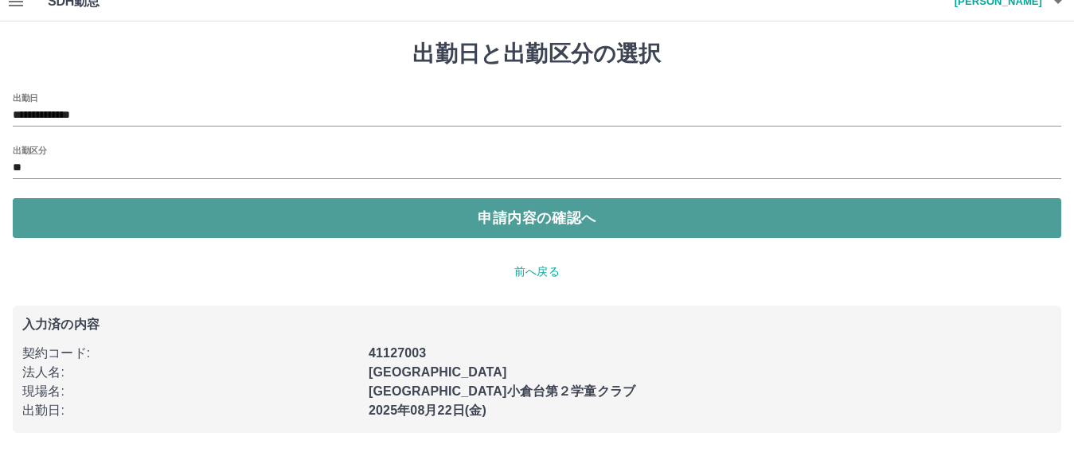
click at [182, 209] on button "申請内容の確認へ" at bounding box center [537, 218] width 1049 height 40
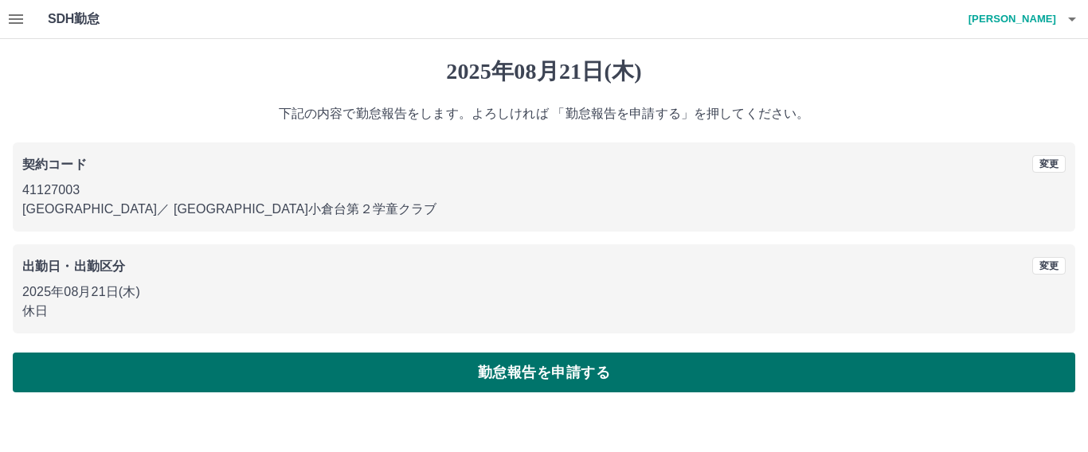
click at [274, 378] on button "勤怠報告を申請する" at bounding box center [544, 373] width 1062 height 40
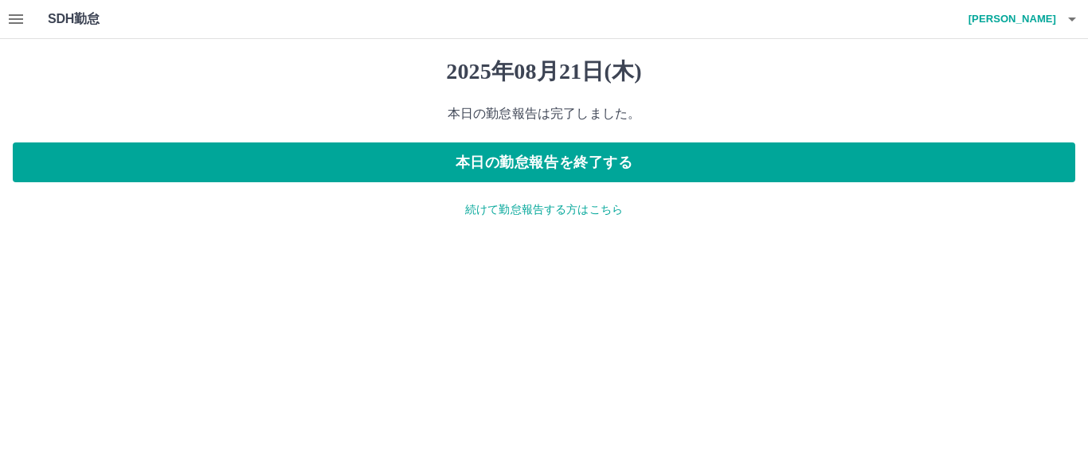
click at [551, 210] on p "続けて勤怠報告する方はこちら" at bounding box center [544, 209] width 1062 height 17
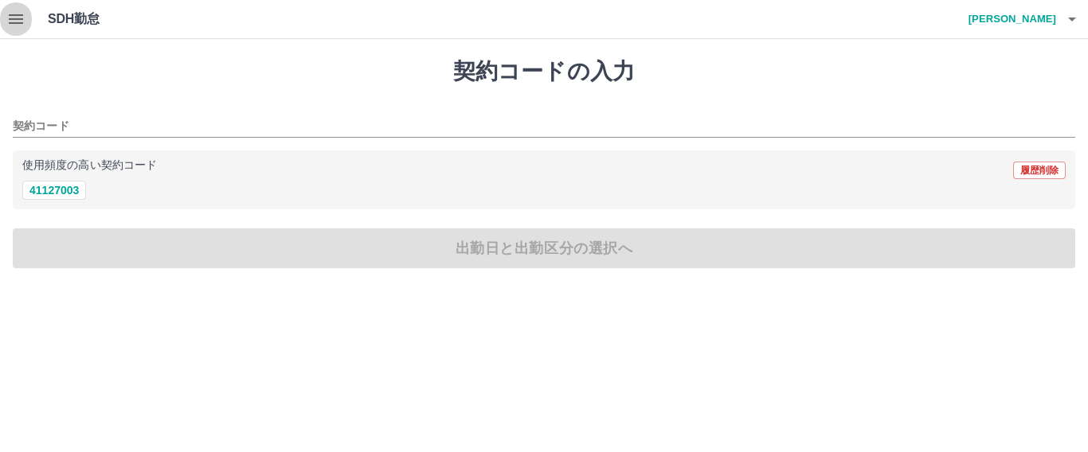
click at [21, 13] on icon "button" at bounding box center [15, 19] width 19 height 19
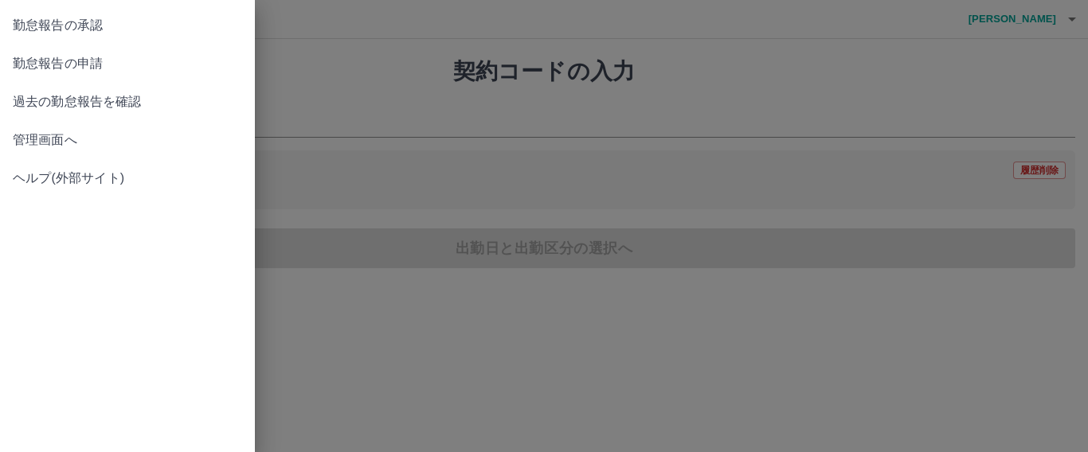
click at [401, 98] on div at bounding box center [544, 226] width 1088 height 452
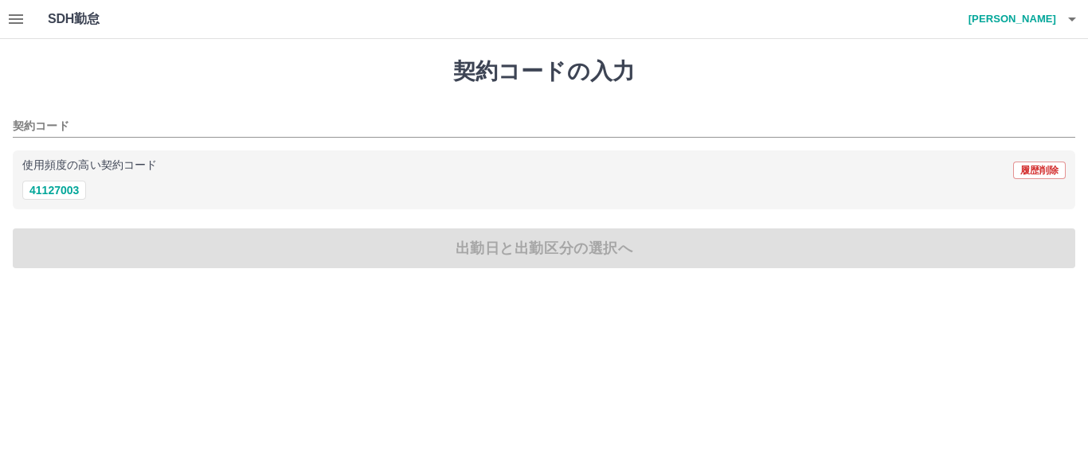
click at [1025, 21] on h4 "[PERSON_NAME]" at bounding box center [1008, 19] width 96 height 38
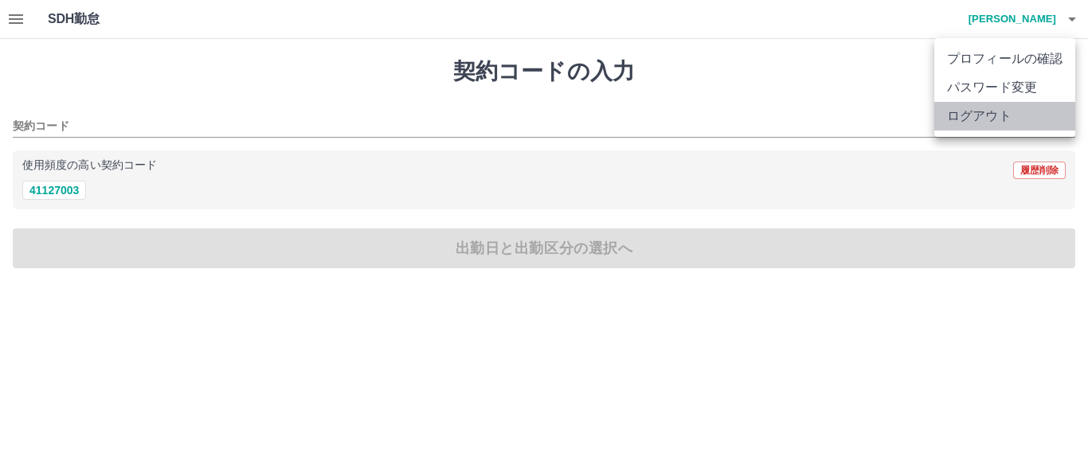
click at [976, 121] on li "ログアウト" at bounding box center [1004, 116] width 141 height 29
